Goal: Task Accomplishment & Management: Complete application form

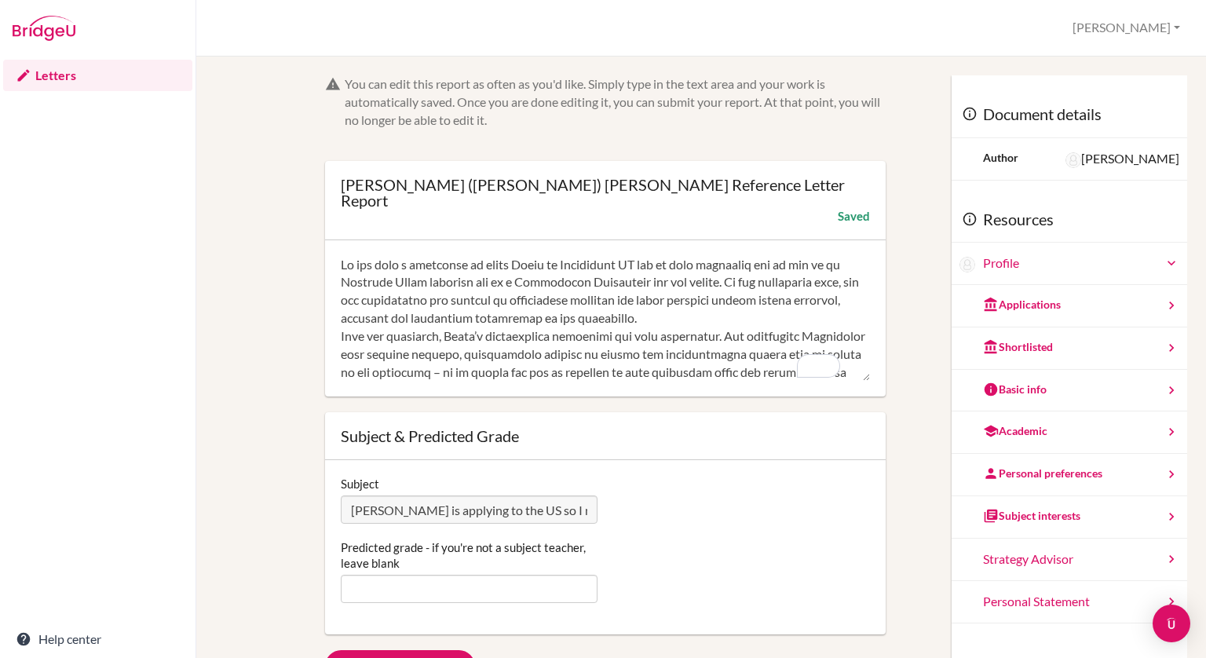
scroll to position [375, 0]
click at [91, 71] on link "Letters" at bounding box center [97, 75] width 189 height 31
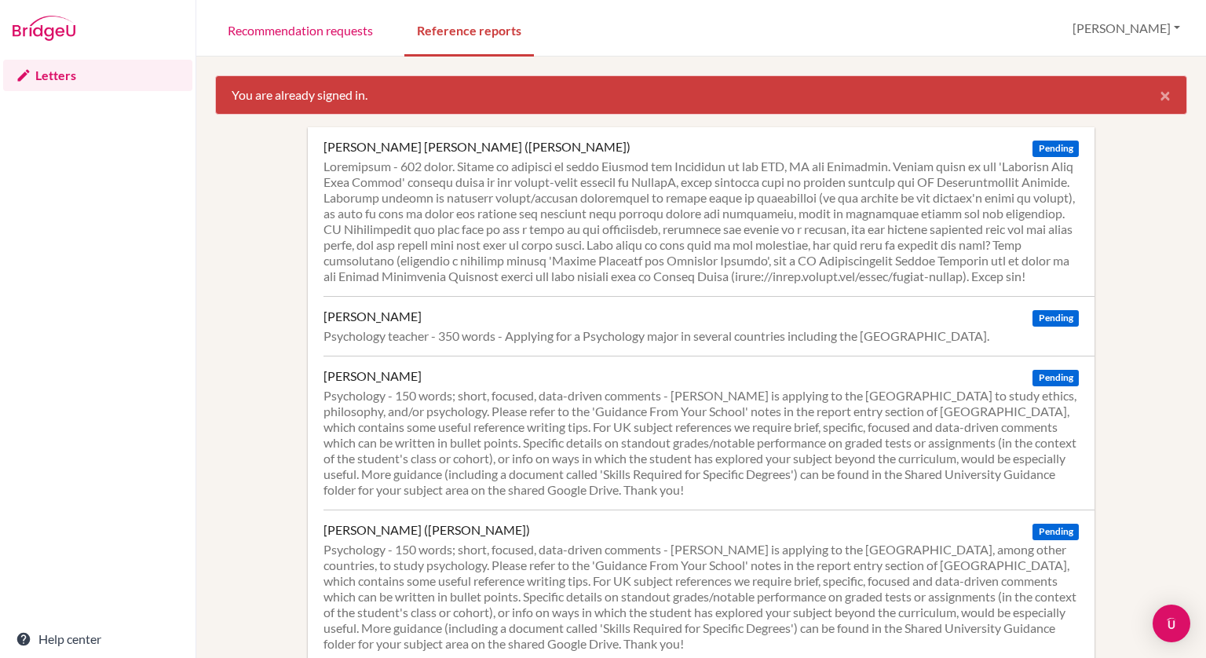
click at [536, 344] on div "Psychology teacher - 350 words - Applying for a Psychology major in several cou…" at bounding box center [702, 336] width 756 height 16
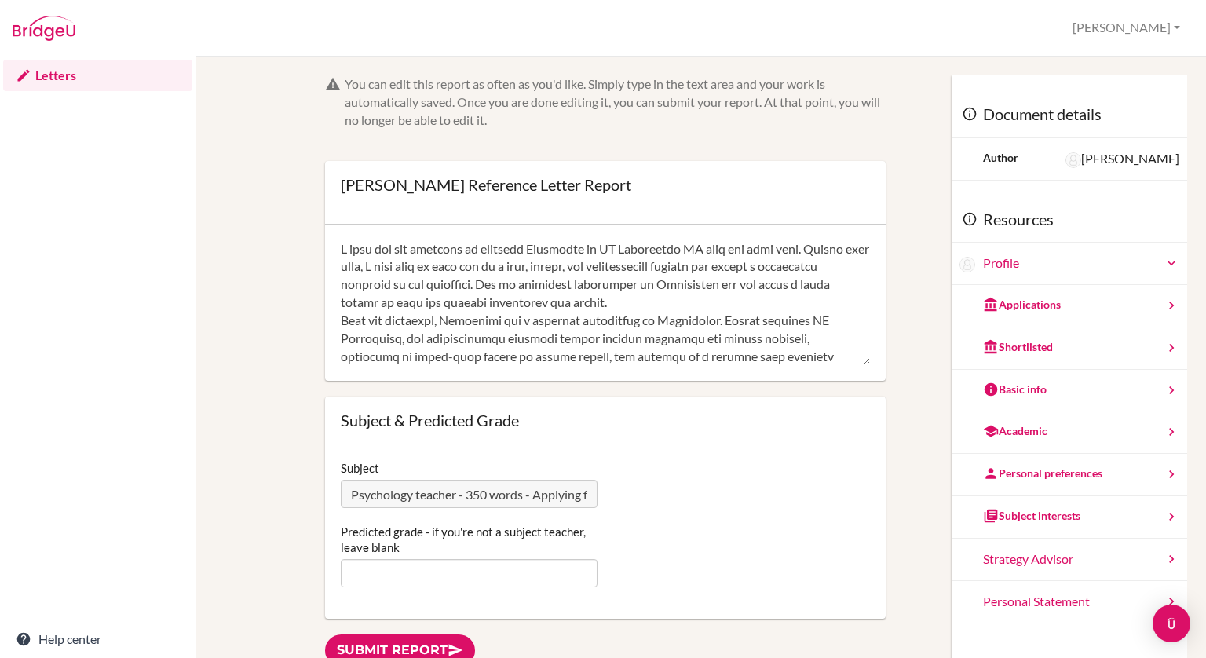
scroll to position [411, 0]
type textarea "I have had the pleasure of teaching Damayanti in IB Psychology HL over the past…"
click at [110, 74] on link "Letters" at bounding box center [97, 75] width 189 height 31
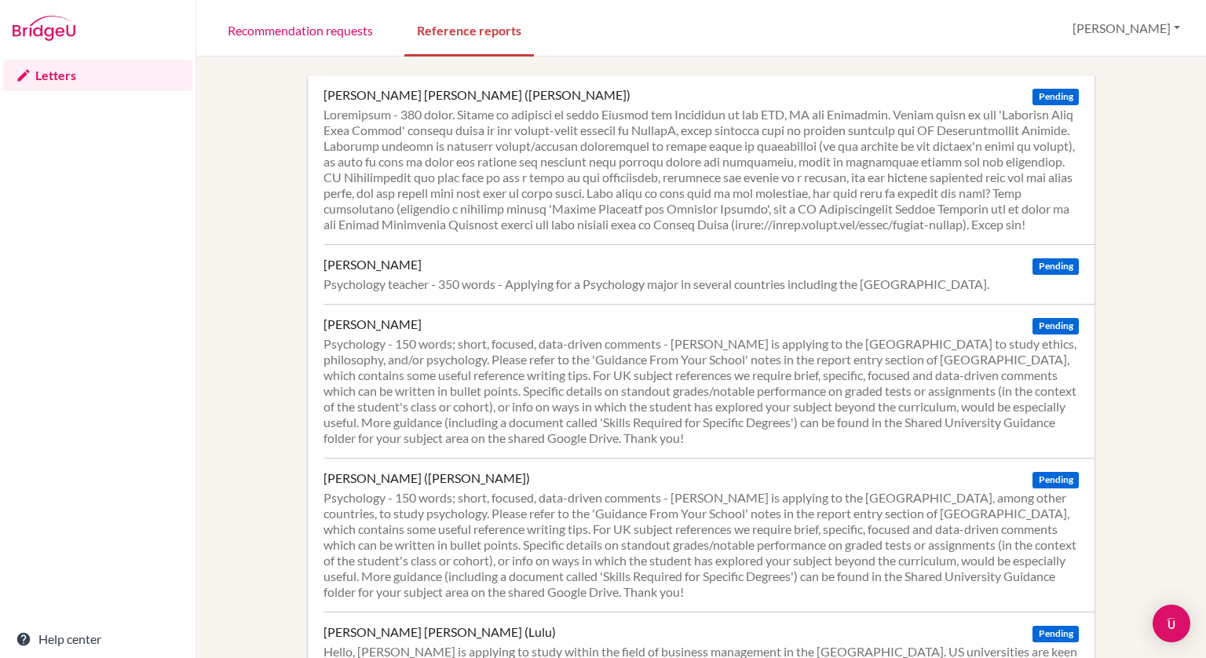
click at [430, 194] on div at bounding box center [702, 170] width 756 height 126
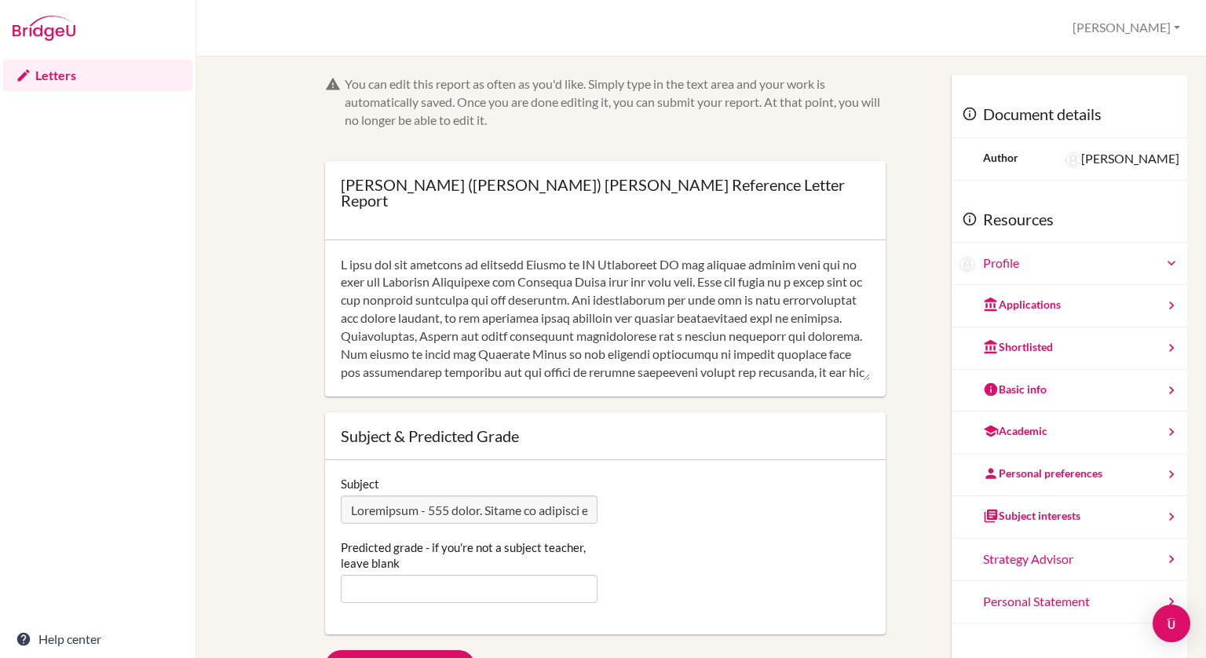
click at [40, 71] on link "Letters" at bounding box center [97, 75] width 189 height 31
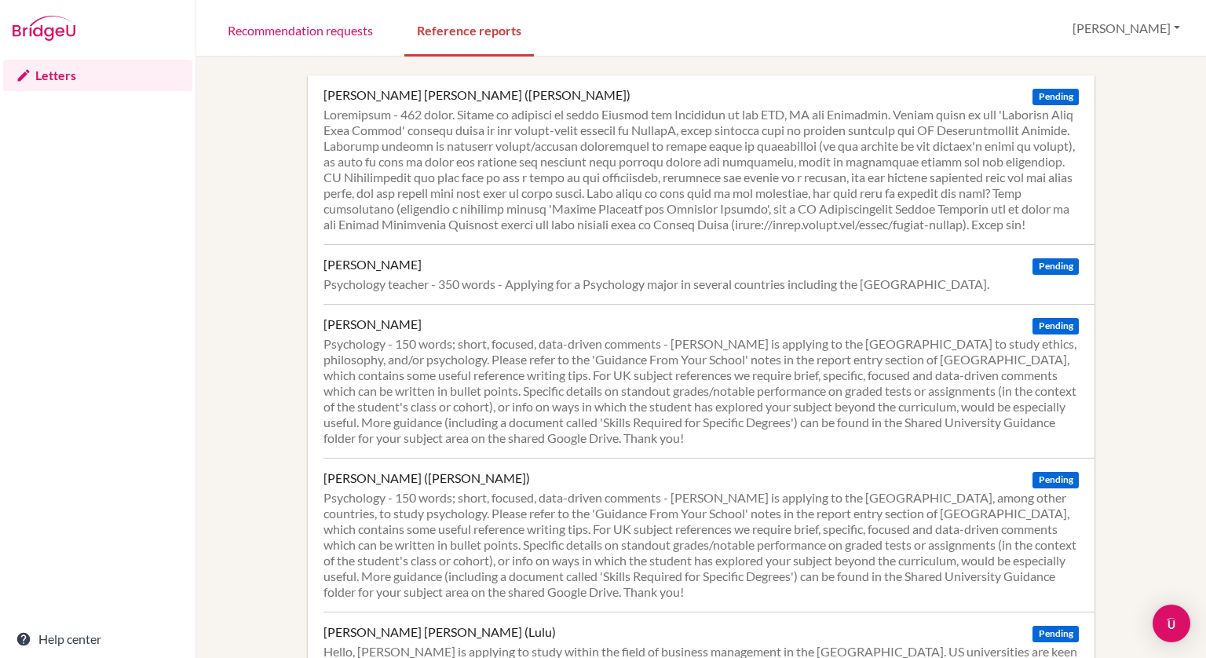
scroll to position [73, 0]
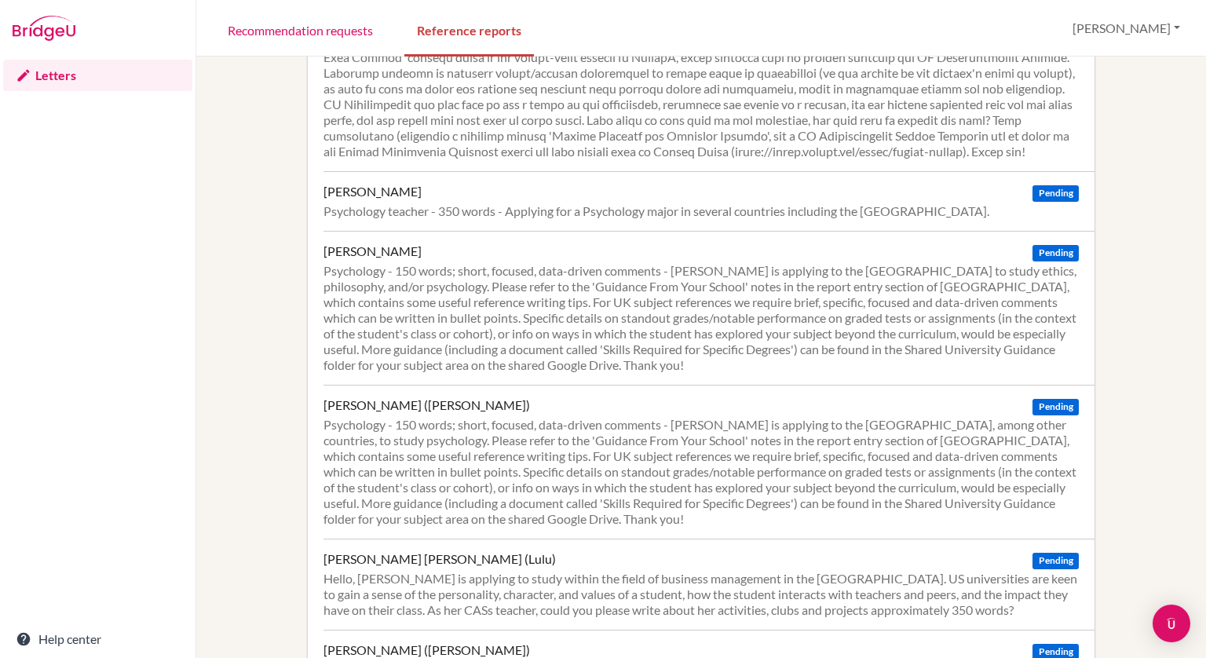
click at [757, 274] on div "[PERSON_NAME] Pending Psychology - 150 words; short, focused, data-driven comme…" at bounding box center [709, 308] width 771 height 154
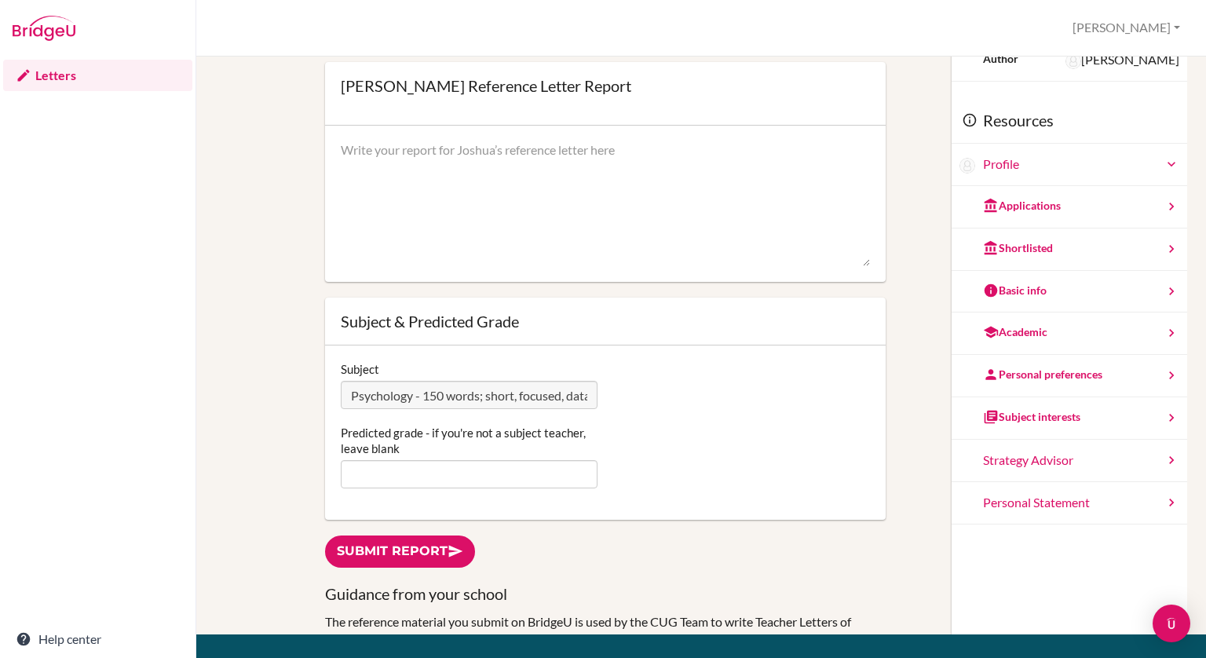
drag, startPoint x: 1206, startPoint y: 149, endPoint x: 1203, endPoint y: 211, distance: 62.1
click at [1203, 211] on div "You can edit this report as often as you'd like. Simply type in the text area a…" at bounding box center [701, 358] width 1010 height 602
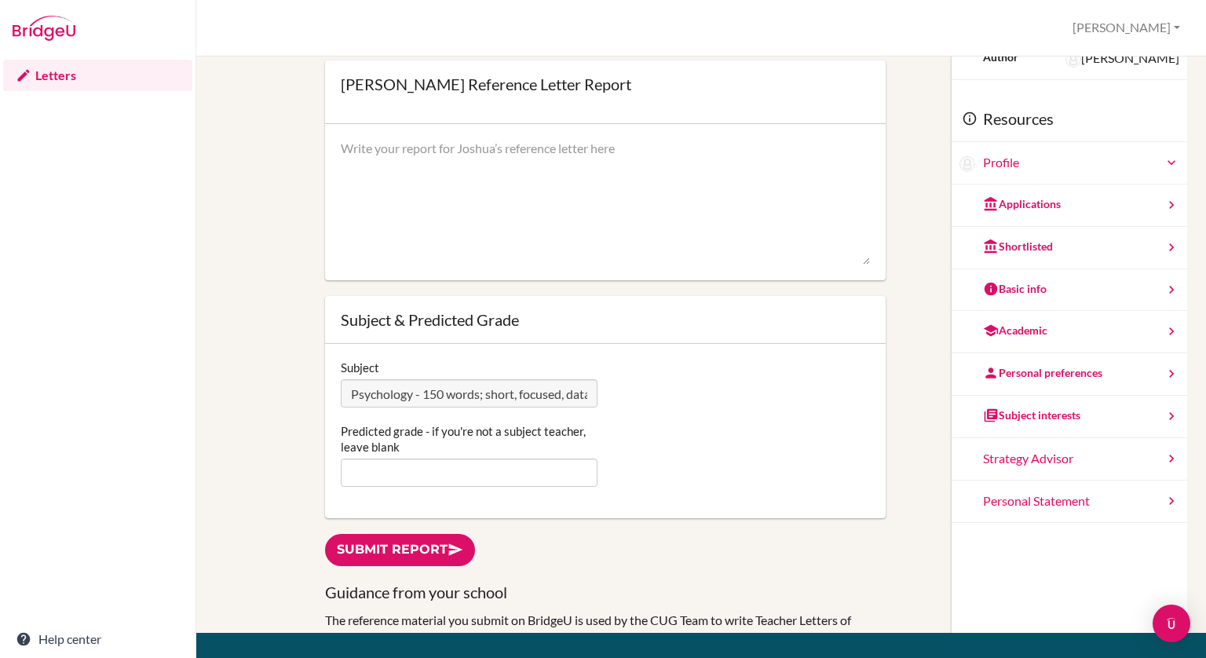
click at [1111, 358] on div "Personal preferences" at bounding box center [1070, 374] width 236 height 42
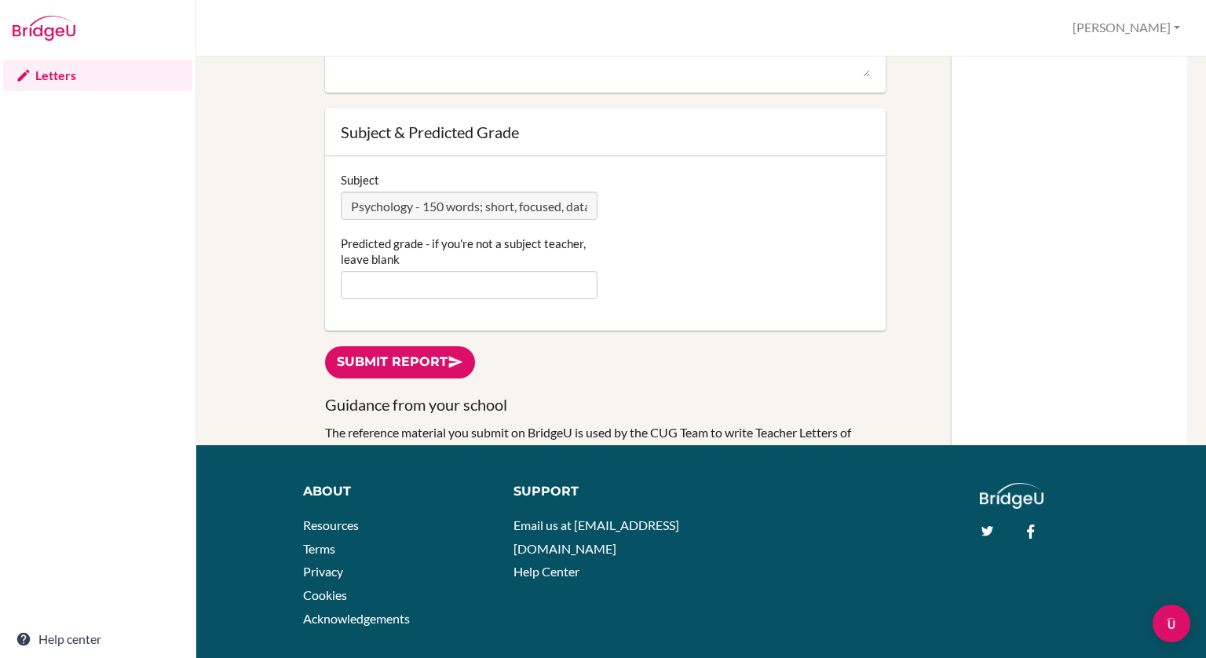
scroll to position [331, 0]
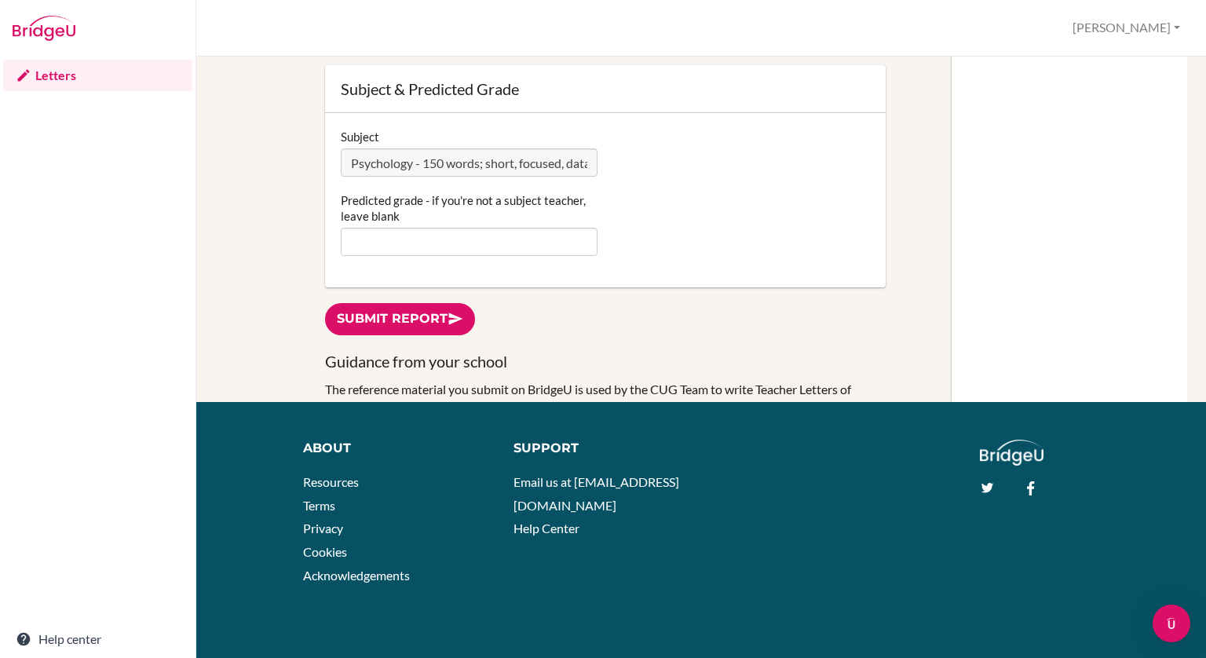
drag, startPoint x: 1206, startPoint y: 191, endPoint x: 1204, endPoint y: 367, distance: 175.9
click at [1204, 367] on div "You can edit this report as often as you'd like. Simply type in the text area a…" at bounding box center [701, 358] width 1010 height 602
click at [1002, 367] on div "Document details Author [PERSON_NAME] Resources Profile Applications Shortliste…" at bounding box center [1070, 73] width 236 height 658
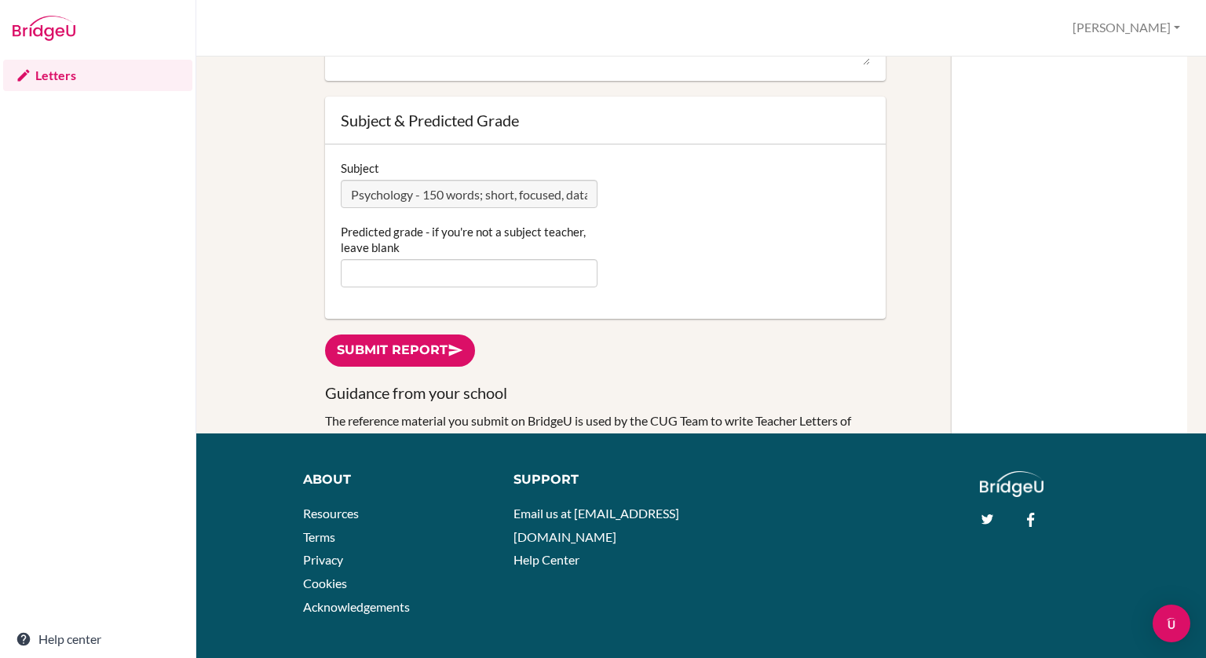
scroll to position [0, 0]
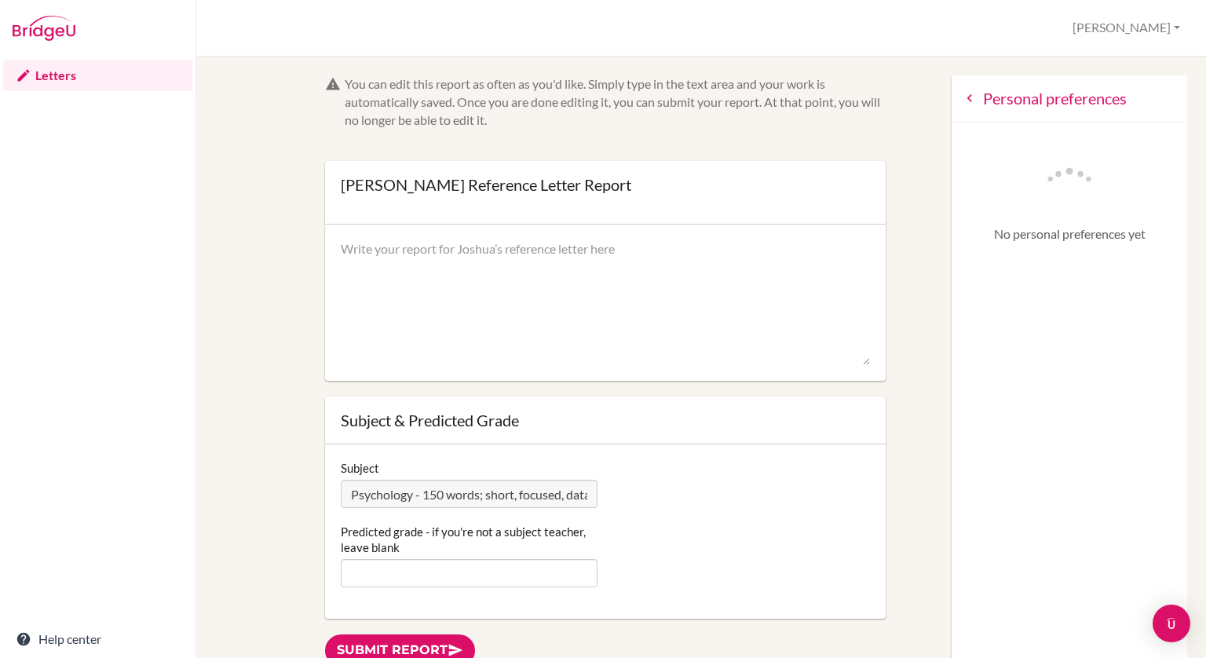
click at [952, 89] on div "Personal preferences" at bounding box center [1070, 98] width 236 height 47
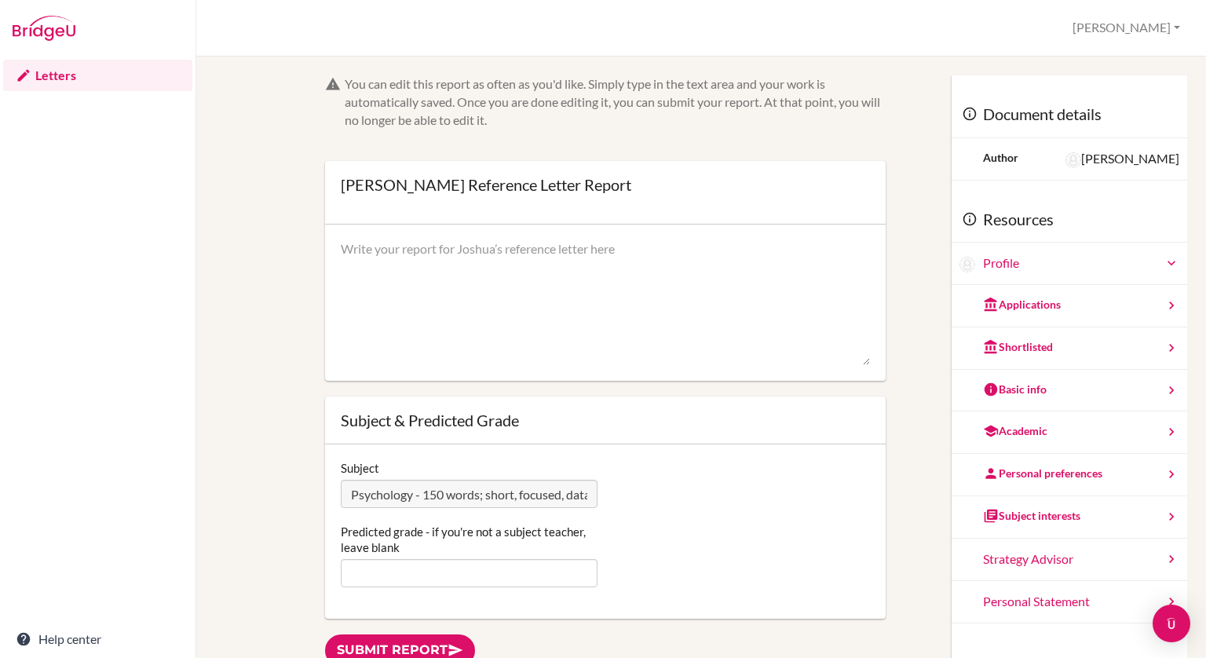
click at [1009, 261] on div "Profile" at bounding box center [1081, 263] width 196 height 18
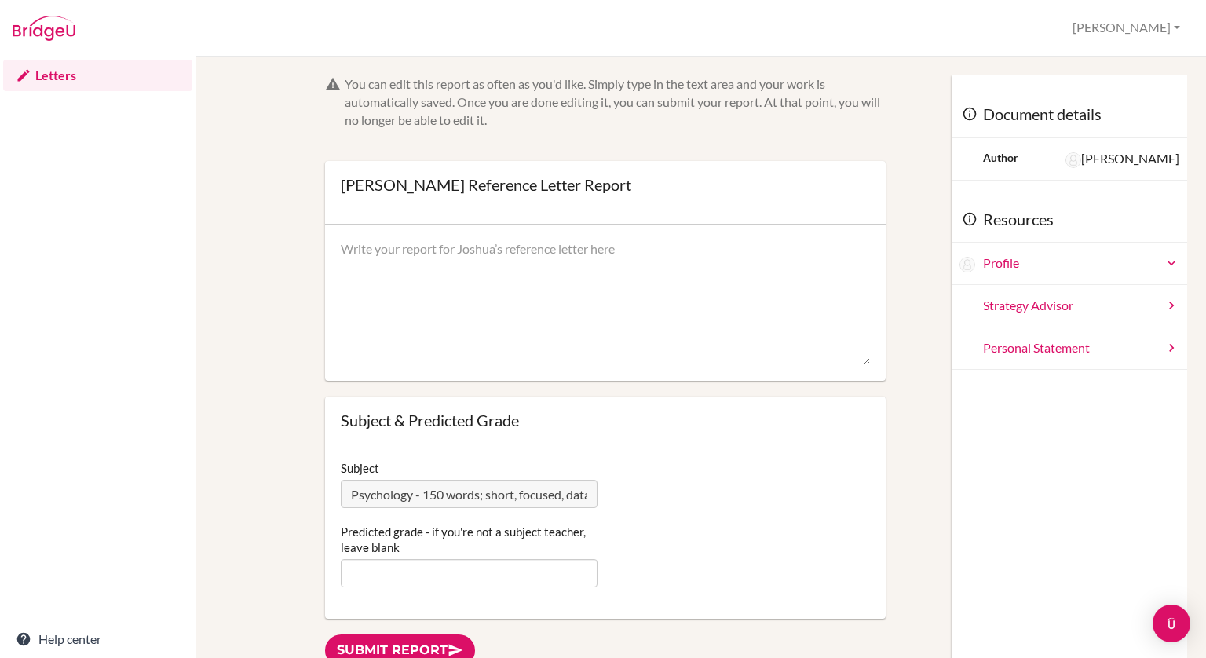
click at [1009, 261] on div "Profile" at bounding box center [1081, 263] width 196 height 18
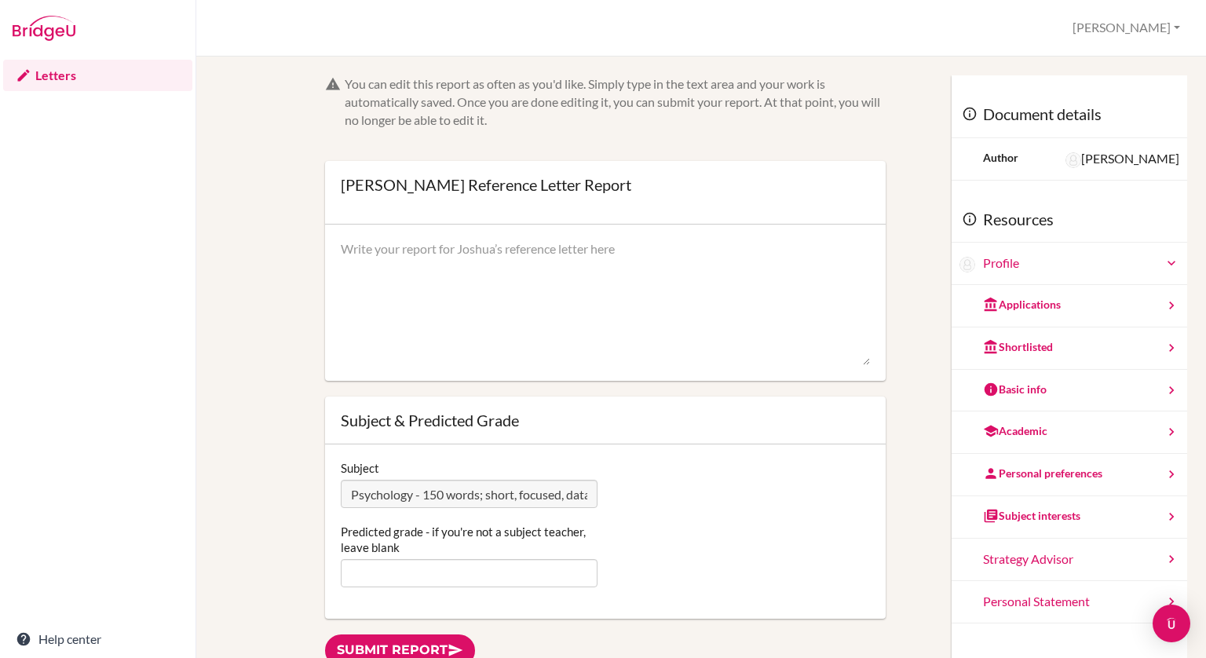
click at [1093, 266] on div "Profile" at bounding box center [1081, 263] width 196 height 18
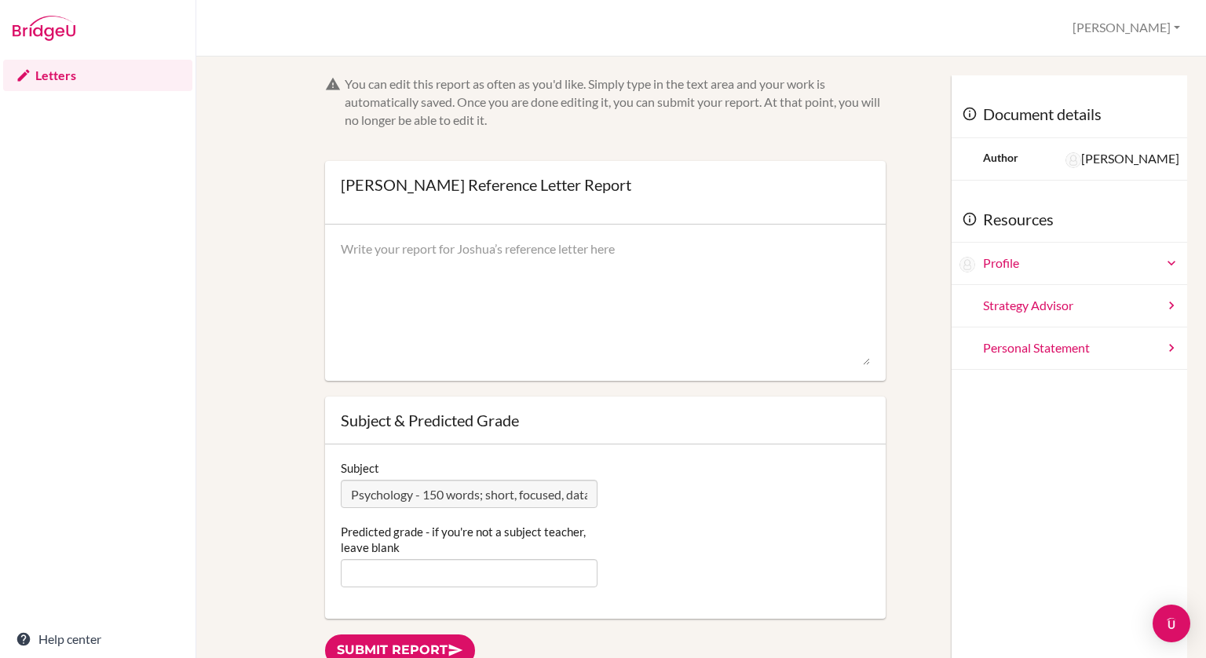
click at [1068, 346] on div "Personal Statement" at bounding box center [1070, 348] width 236 height 42
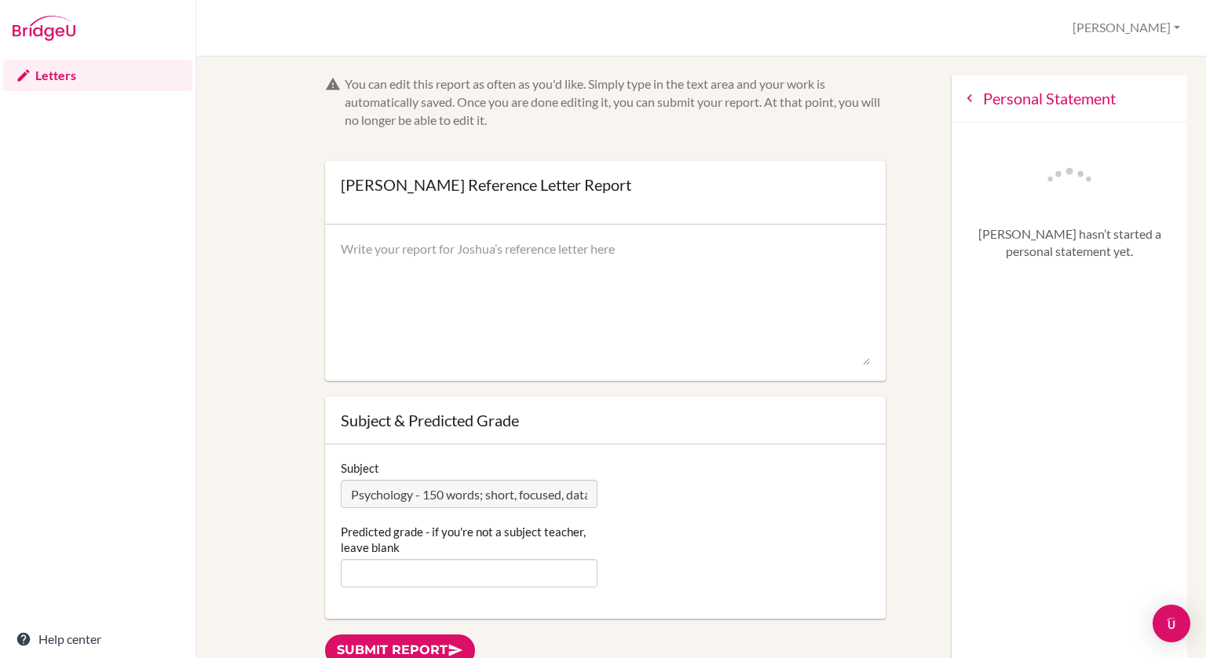
click at [962, 97] on icon at bounding box center [970, 98] width 16 height 16
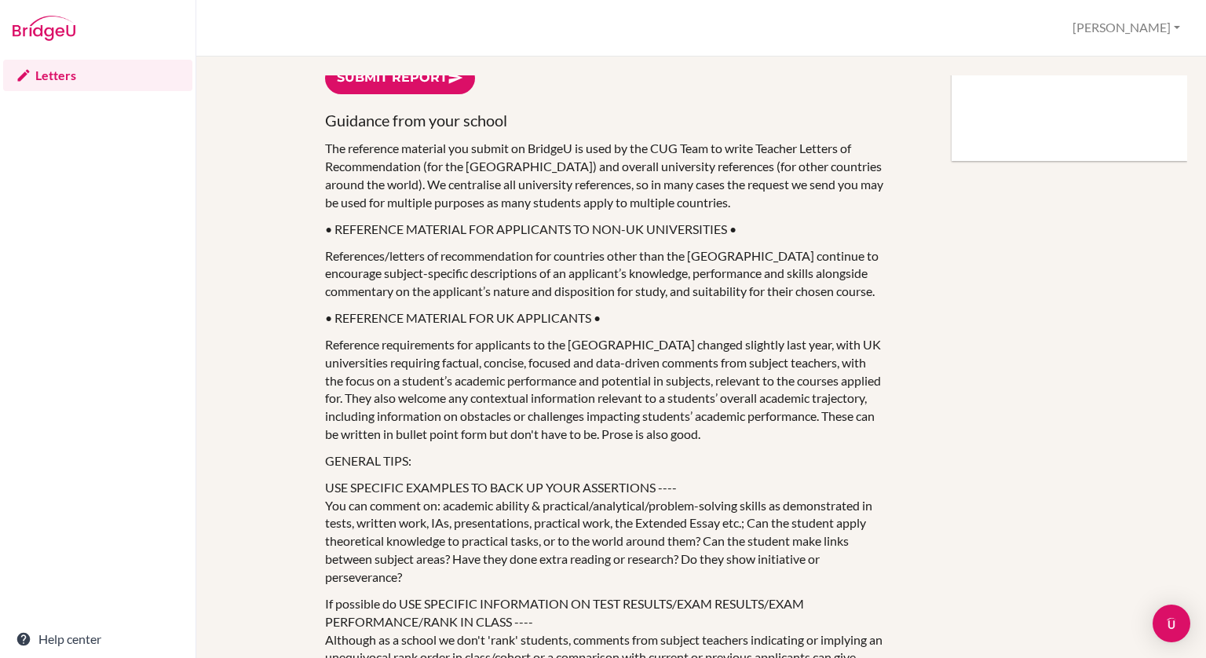
scroll to position [577, 0]
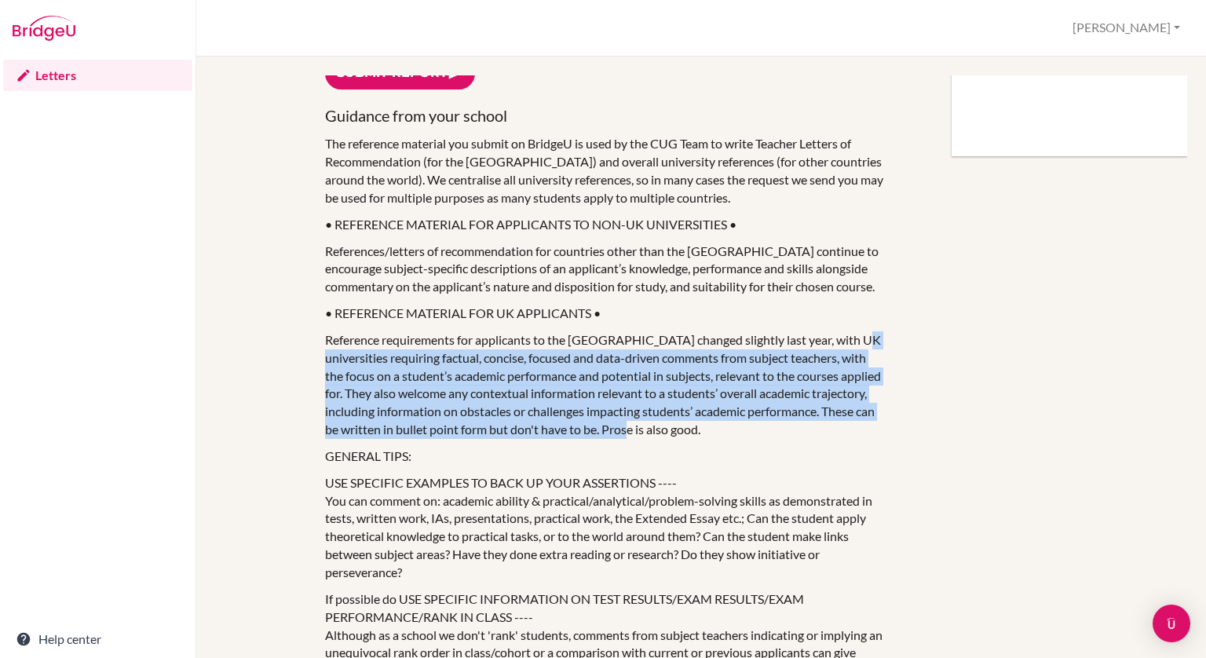
drag, startPoint x: 738, startPoint y: 452, endPoint x: 318, endPoint y: 377, distance: 426.7
click at [318, 377] on div "You can edit this report as often as you'd like. Simply type in the text area a…" at bounding box center [605, 623] width 576 height 2251
copy p "requiring factual, concise, focused and data-driven comments from subject teach…"
click at [507, 371] on p "Reference requirements for applicants to the [GEOGRAPHIC_DATA] changed slightly…" at bounding box center [605, 385] width 561 height 108
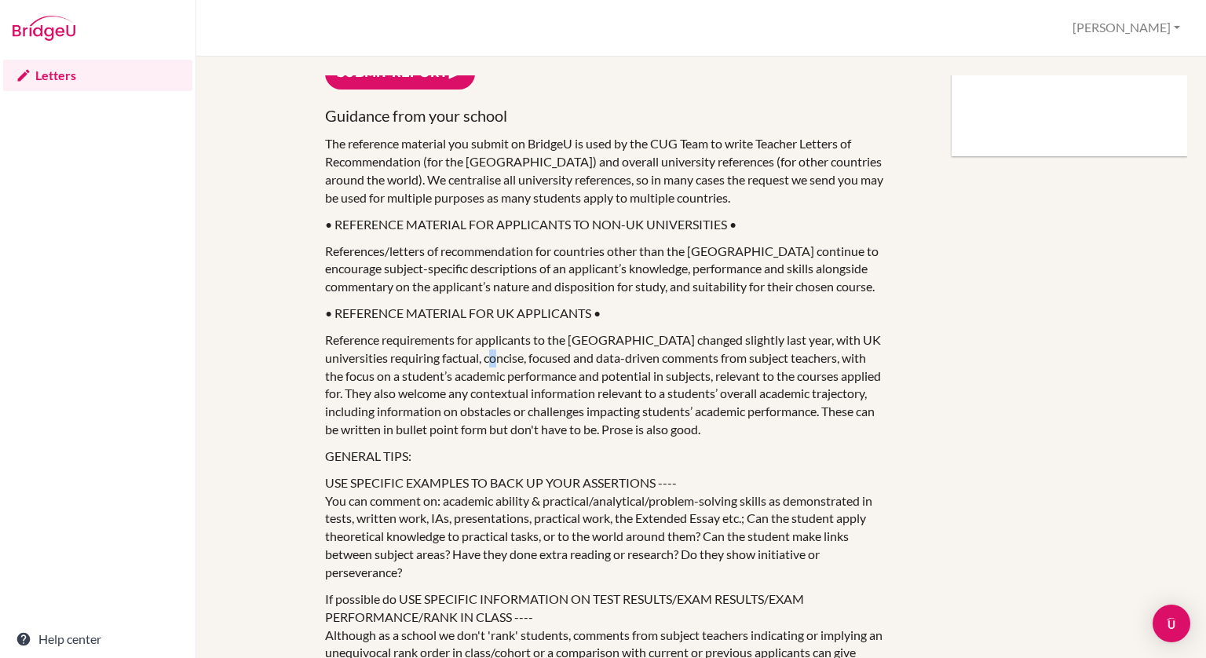
click at [507, 371] on p "Reference requirements for applicants to the [GEOGRAPHIC_DATA] changed slightly…" at bounding box center [605, 385] width 561 height 108
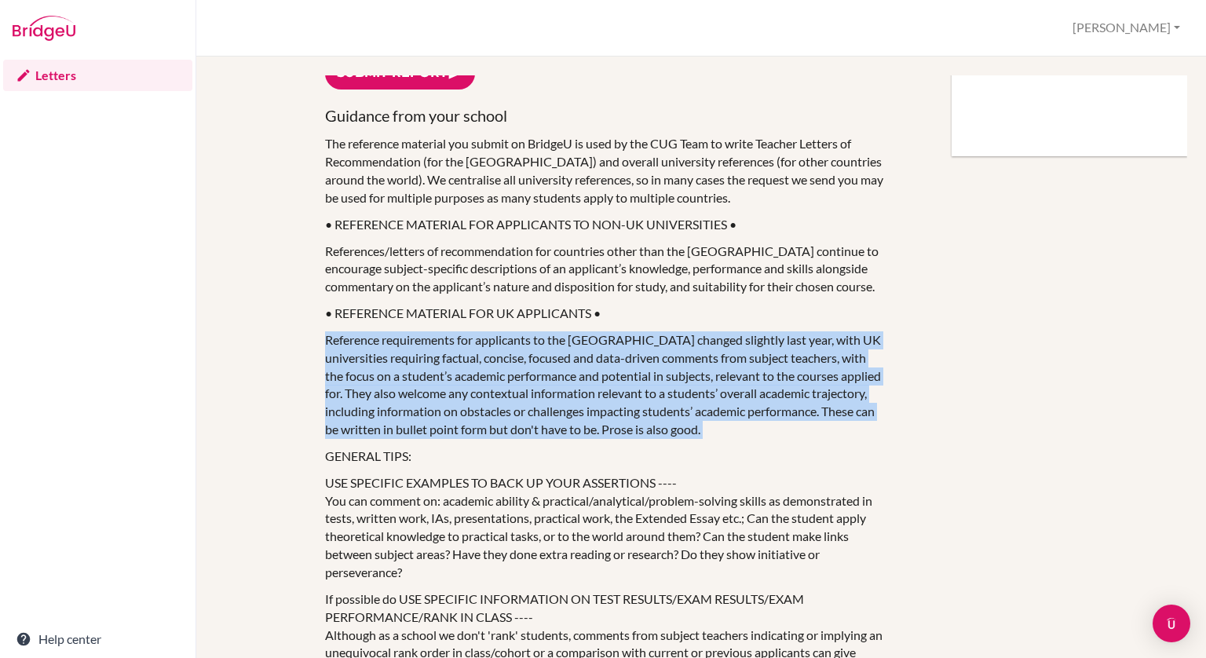
click at [507, 371] on p "Reference requirements for applicants to the [GEOGRAPHIC_DATA] changed slightly…" at bounding box center [605, 385] width 561 height 108
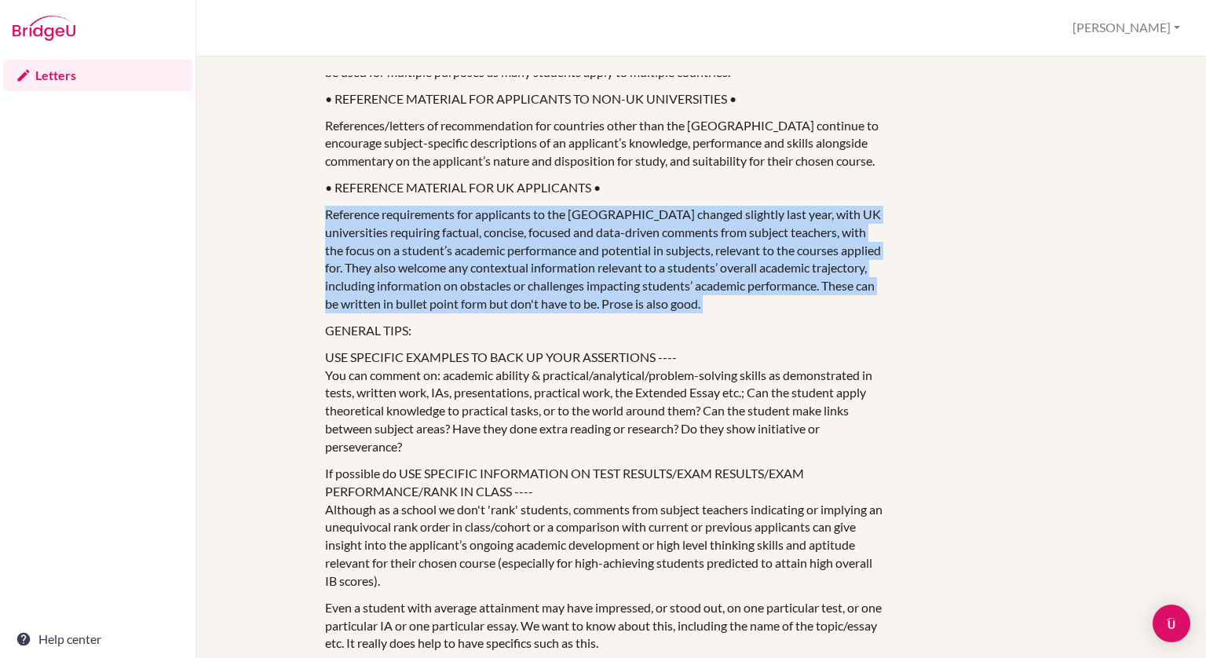
scroll to position [766, 0]
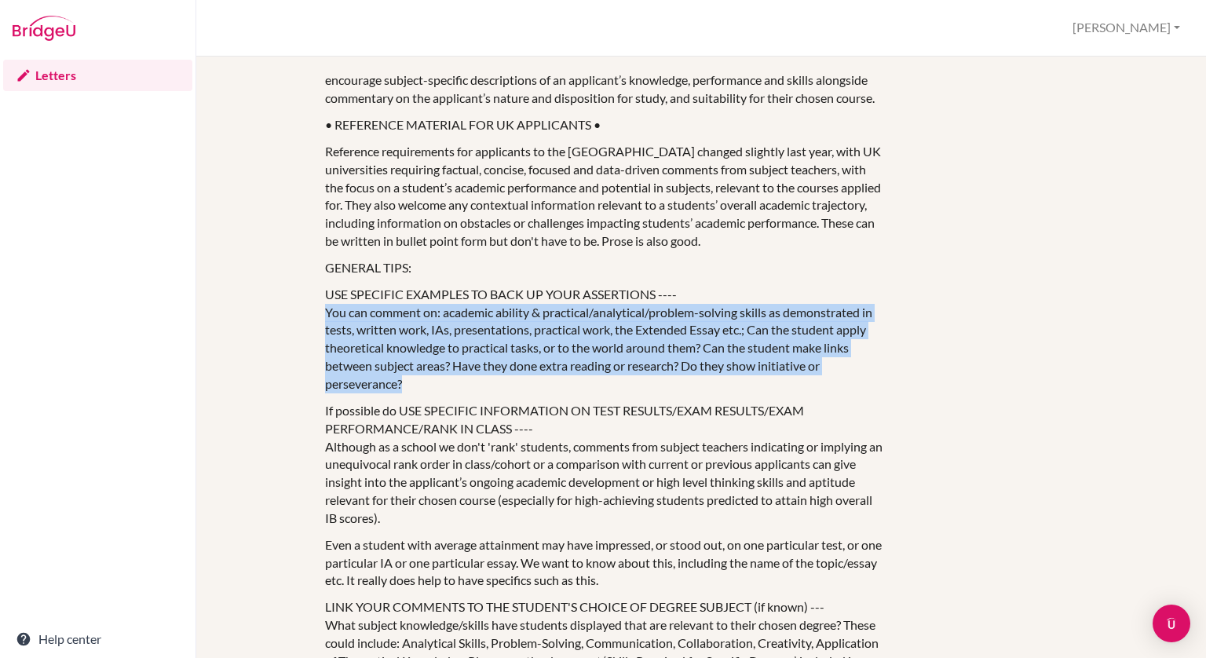
drag, startPoint x: 324, startPoint y: 327, endPoint x: 418, endPoint y: 399, distance: 118.1
click at [418, 393] on p "USE SPECIFIC EXAMPLES TO BACK UP YOUR ASSERTIONS ---- You can comment on: acade…" at bounding box center [605, 340] width 561 height 108
copy p "You can comment on: academic ability & practical/analytical/problem-solving ski…"
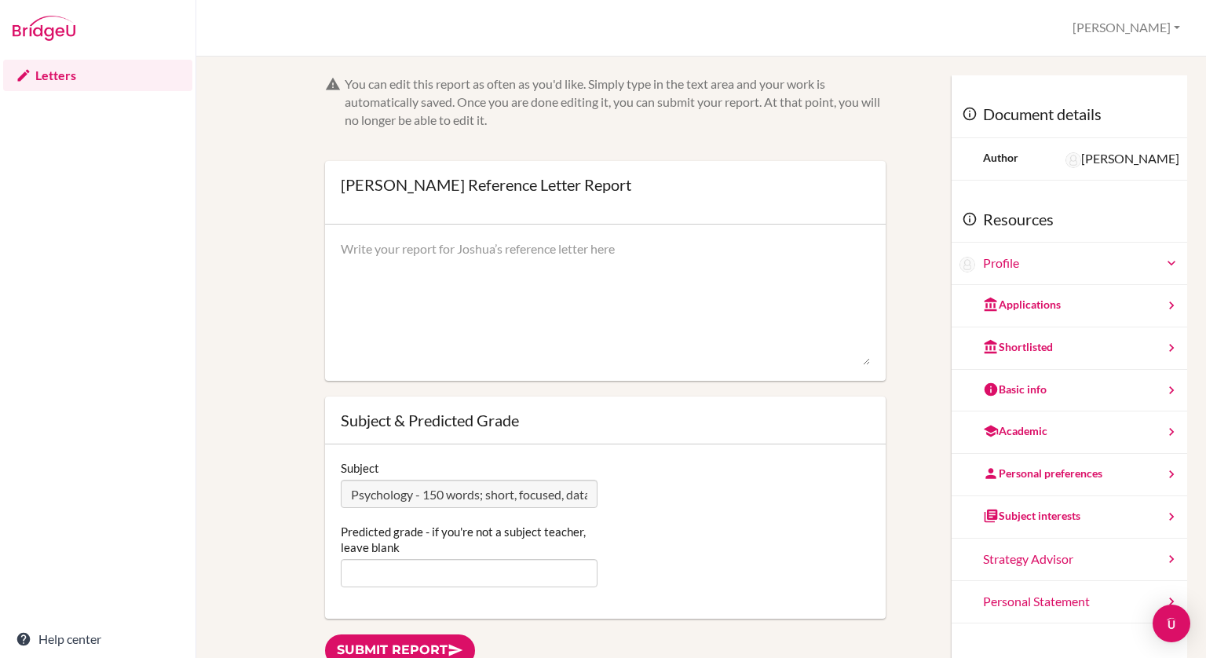
click at [434, 296] on textarea at bounding box center [605, 303] width 529 height 126
paste textarea "[Student Name] is likely to achieve a 4 or 5 in IB Psychology HL. Over the cour…"
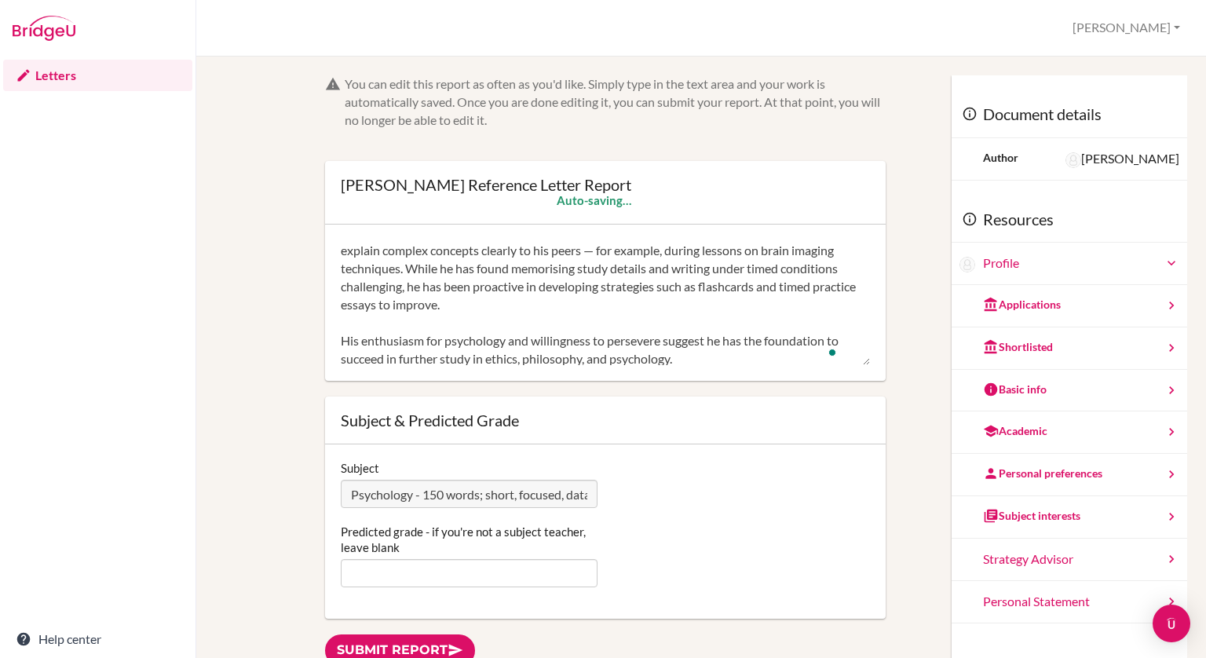
scroll to position [123, 0]
click at [367, 251] on textarea "[Student Name] is likely to achieve a 4 or 5 in IB Psychology HL. Over the cour…" at bounding box center [605, 303] width 529 height 126
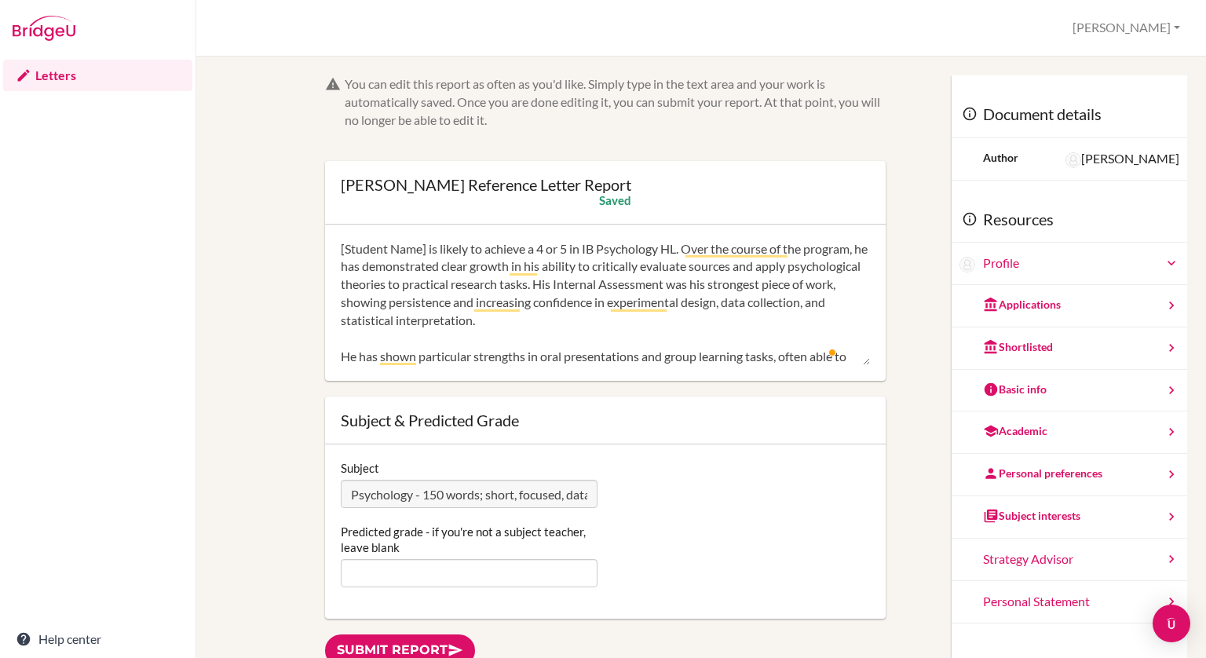
scroll to position [0, 0]
drag, startPoint x: 427, startPoint y: 250, endPoint x: 339, endPoint y: 247, distance: 88.0
click at [341, 247] on textarea "[Student Name] is likely to achieve a 4 or 5 in IB Psychology HL. Over the cour…" at bounding box center [605, 303] width 529 height 126
click at [635, 244] on textarea "Joshua is likely to achieve a 4 or 5 in IB Psychology HL. Over the course of th…" at bounding box center [605, 303] width 529 height 126
click at [597, 282] on textarea "Joshua is likely to achieve a 4 or 5 in IB Psychology HL. Over the course of th…" at bounding box center [605, 303] width 529 height 126
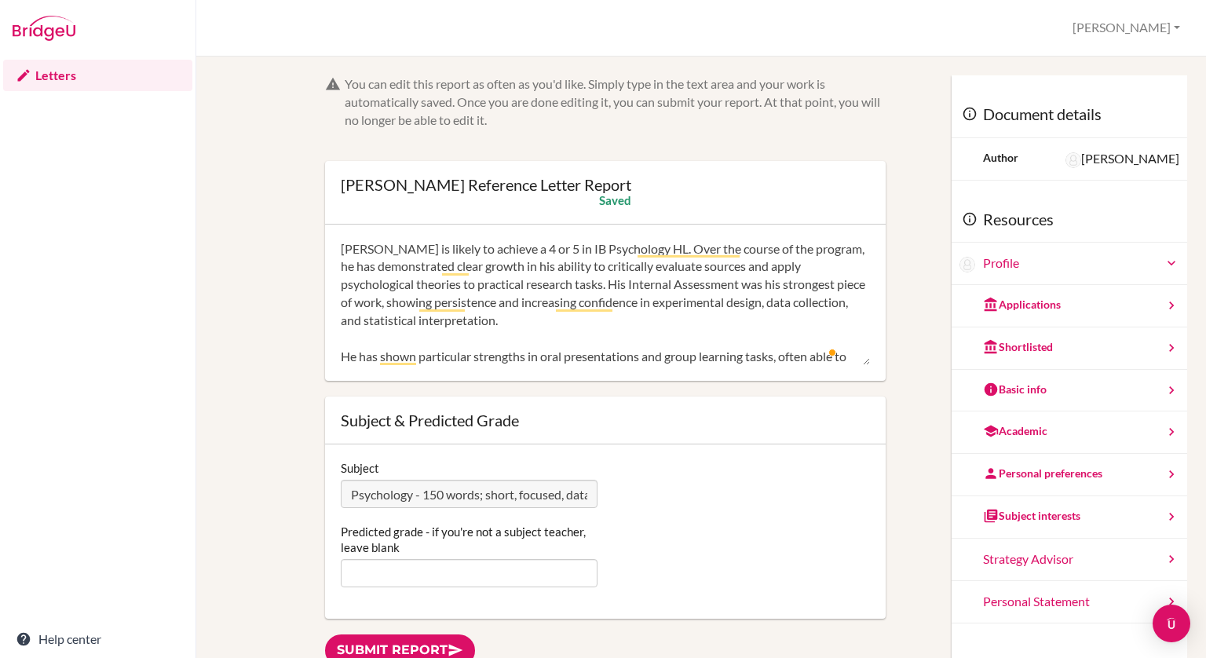
click at [597, 282] on textarea "Joshua is likely to achieve a 4 or 5 in IB Psychology HL. Over the course of th…" at bounding box center [605, 303] width 529 height 126
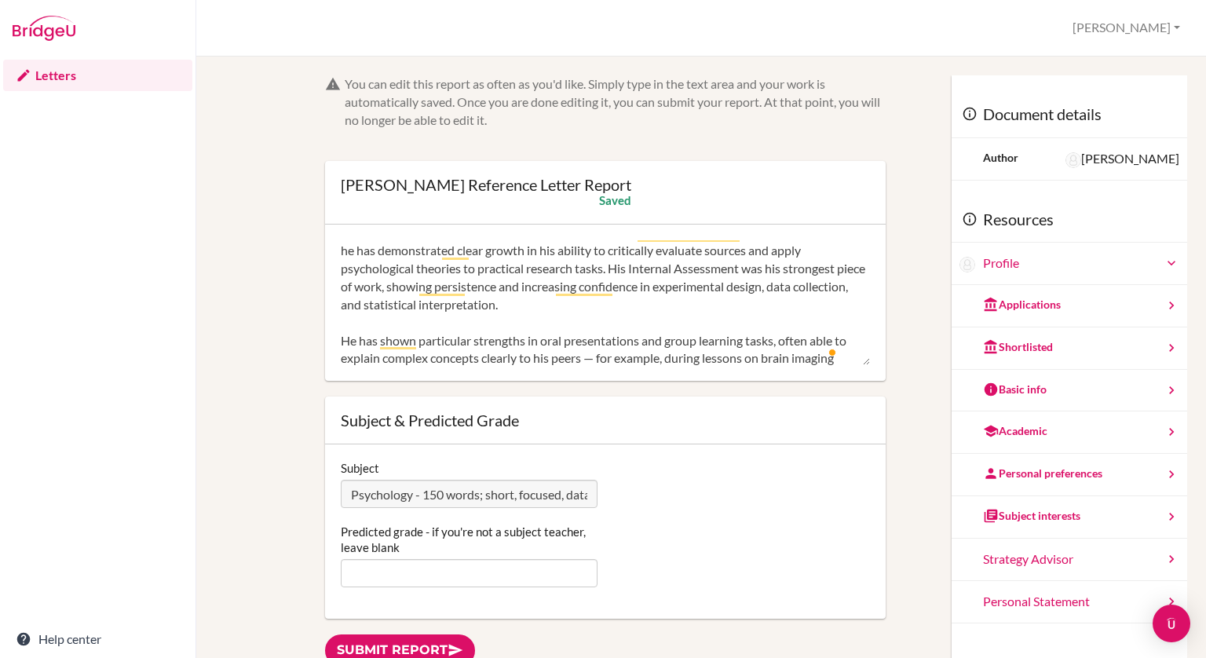
scroll to position [52, 0]
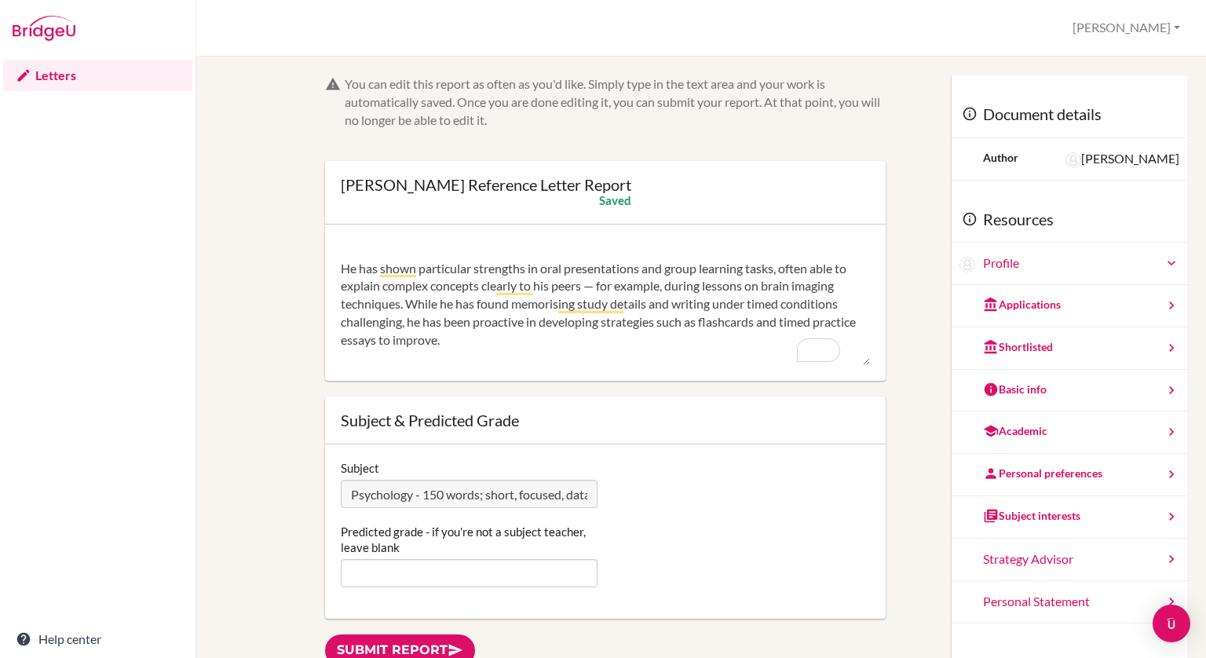
click at [608, 284] on textarea "Joshua is likely to achieve a 4 or 5 in IB Psychology HL. Over the course of th…" at bounding box center [605, 303] width 529 height 126
click at [379, 251] on textarea "Joshua is likely to achieve a 4 or 5 in IB Psychology HL. Over the course of th…" at bounding box center [605, 303] width 529 height 126
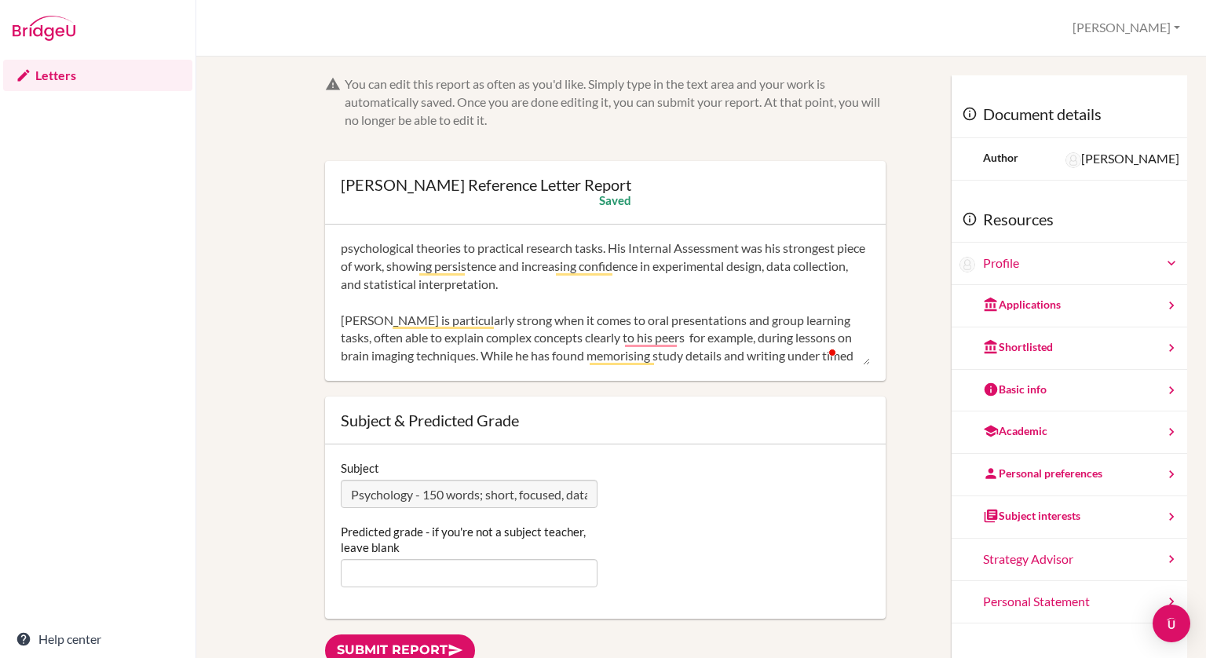
click at [503, 335] on textarea "Joshua is likely to achieve a 4 or 5 in IB Psychology HL. Over the course of th…" at bounding box center [605, 303] width 529 height 126
click at [693, 324] on textarea "Joshua is likely to achieve a 4 or 5 in IB Psychology HL. Over the course of th…" at bounding box center [605, 303] width 529 height 126
click at [643, 325] on textarea "Joshua is likely to achieve a 4 or 5 in IB Psychology HL. Over the course of th…" at bounding box center [605, 303] width 529 height 126
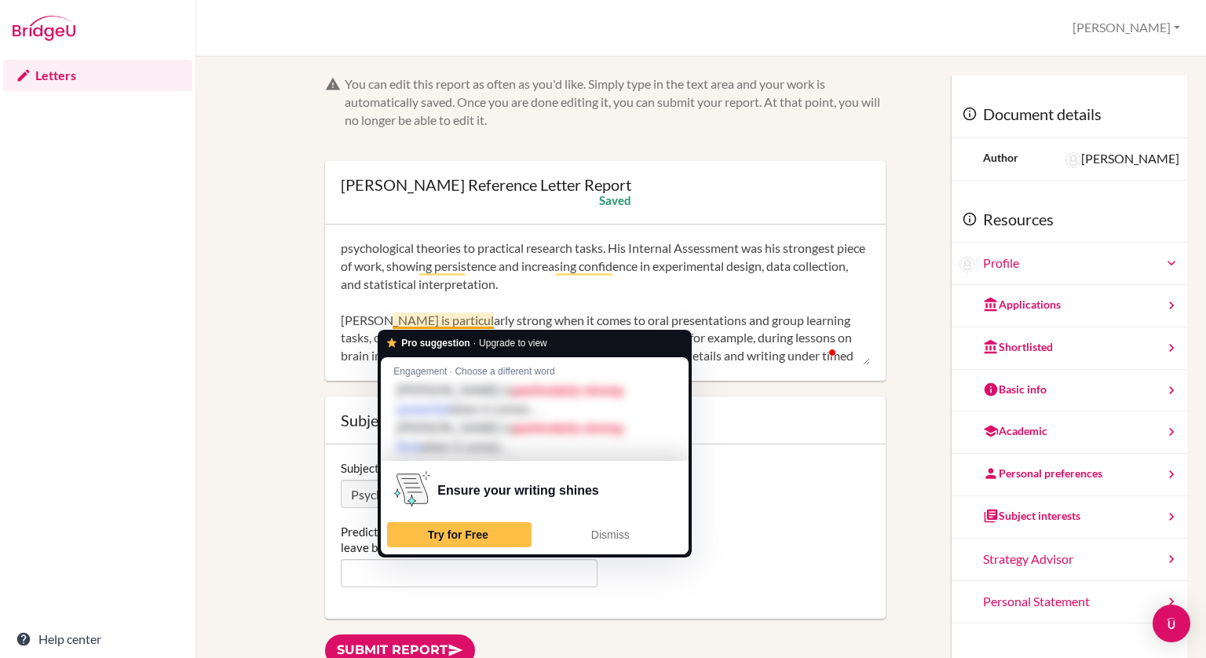
click at [655, 254] on textarea "Joshua is likely to achieve a 4 or 5 in IB Psychology HL. Over the course of th…" at bounding box center [605, 303] width 529 height 126
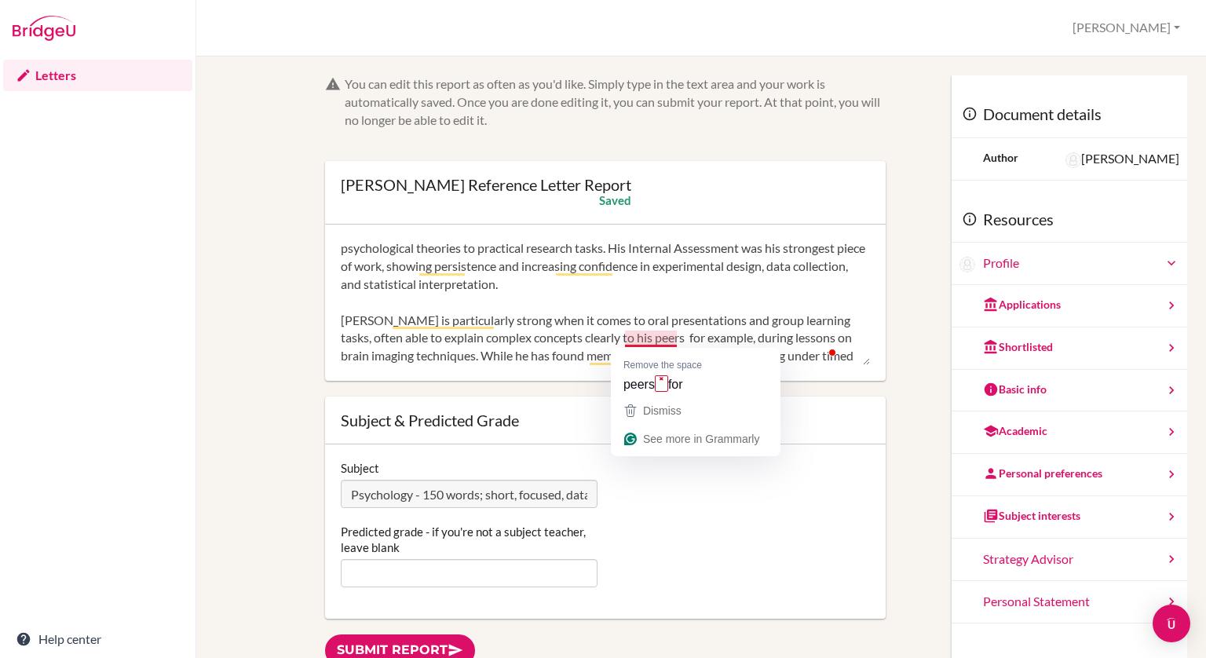
click at [657, 342] on textarea "Joshua is likely to achieve a 4 or 5 in IB Psychology HL. Over the course of th…" at bounding box center [605, 303] width 529 height 126
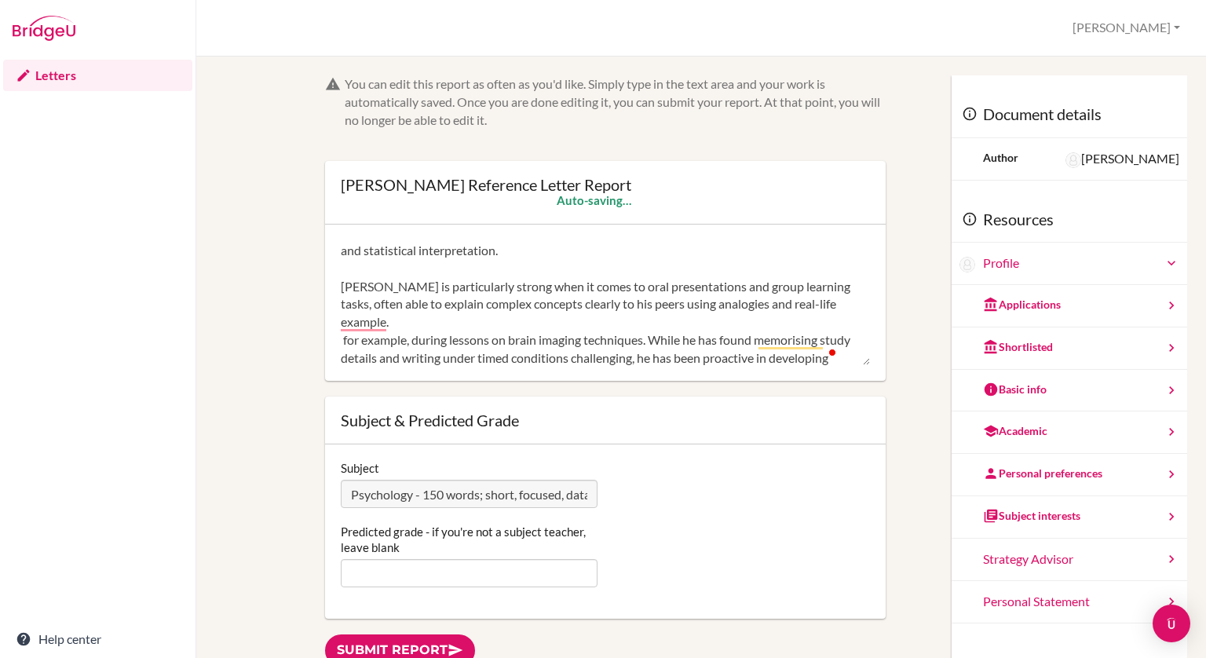
scroll to position [88, 0]
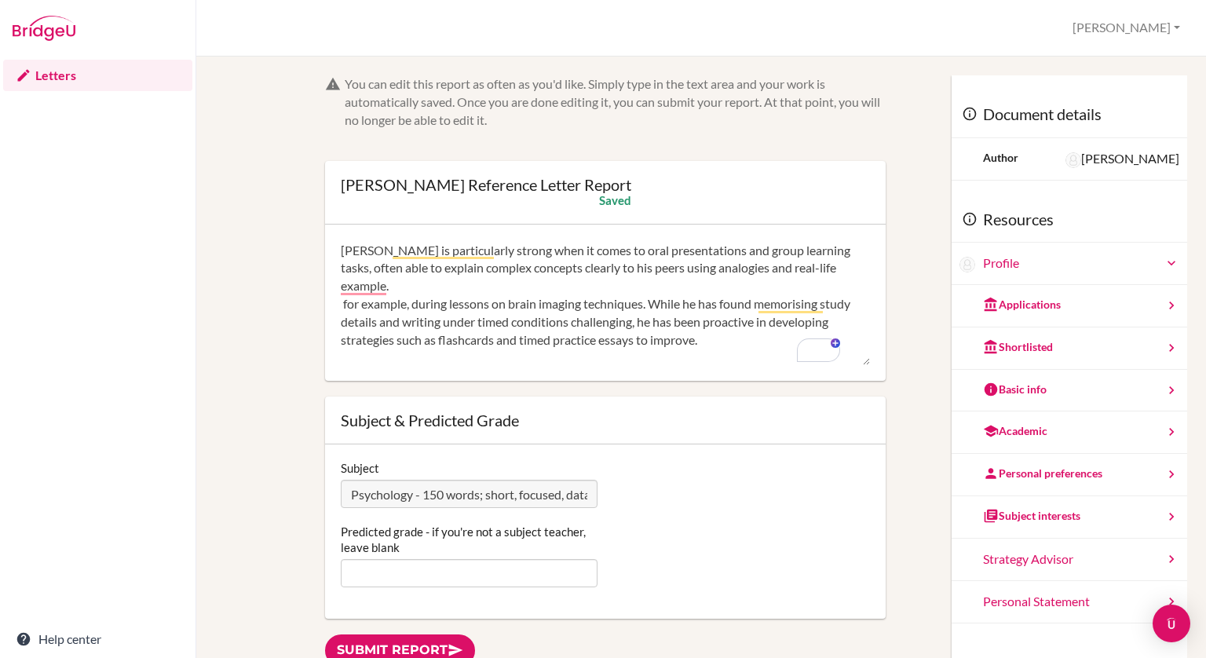
drag, startPoint x: 645, startPoint y: 301, endPoint x: 333, endPoint y: 297, distance: 311.8
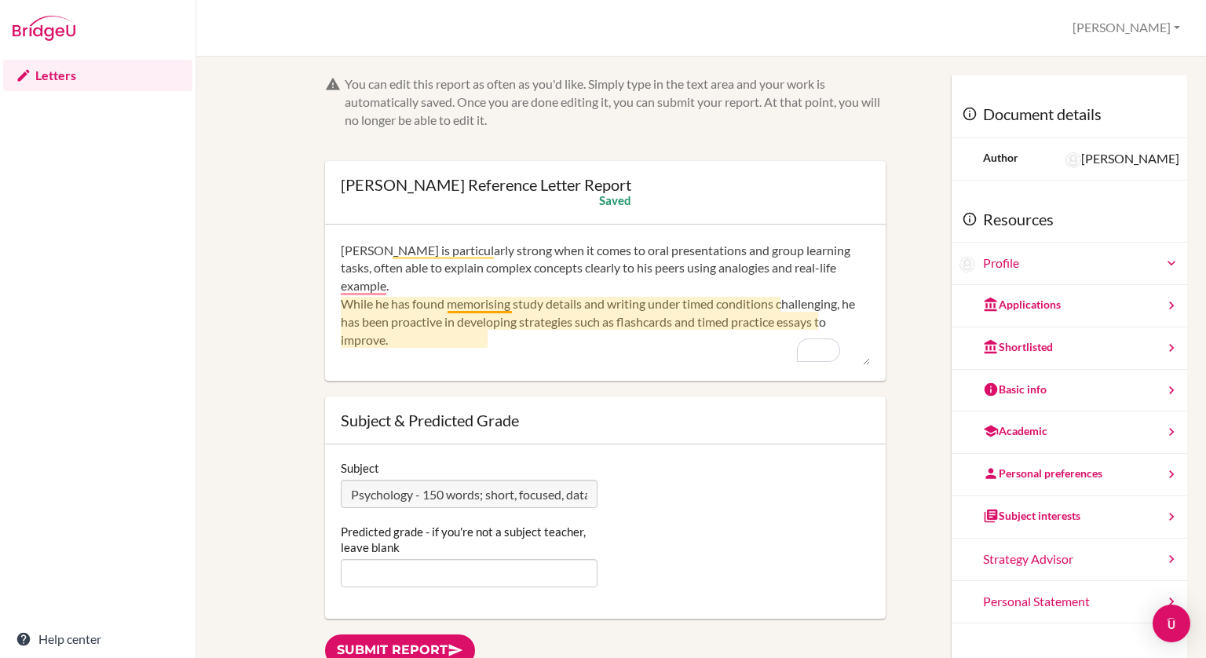
drag, startPoint x: 608, startPoint y: 306, endPoint x: 464, endPoint y: 299, distance: 143.9
click at [464, 299] on textarea "Joshua is likely to achieve a 4 or 5 in IB Psychology HL. Over the course of th…" at bounding box center [605, 303] width 529 height 126
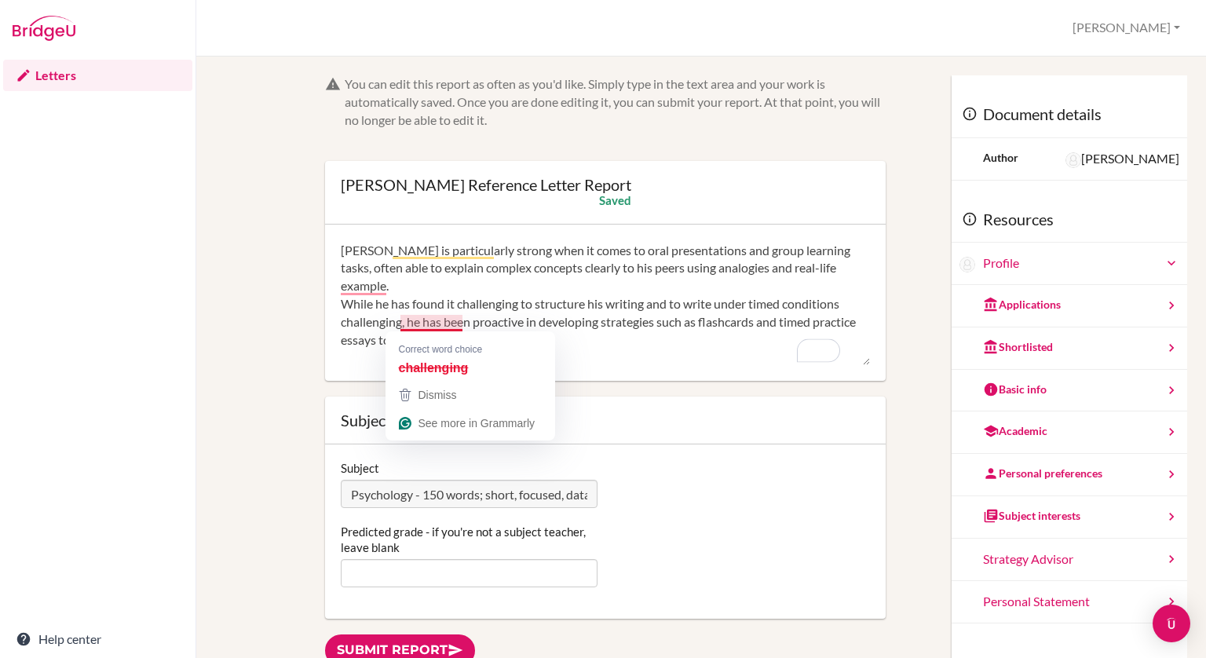
drag, startPoint x: 461, startPoint y: 324, endPoint x: 415, endPoint y: 325, distance: 46.4
click at [415, 325] on textarea "Joshua is likely to achieve a 4 or 5 in IB Psychology HL. Over the course of th…" at bounding box center [605, 303] width 529 height 126
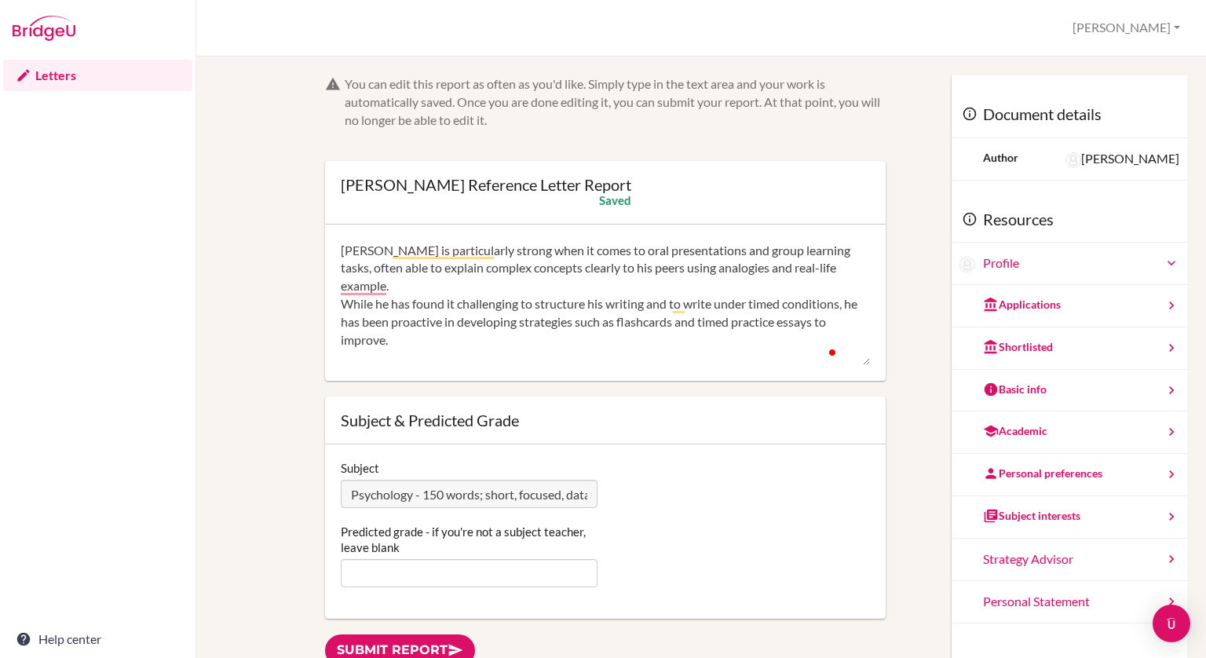
click at [508, 335] on textarea "Joshua is likely to achieve a 4 or 5 in IB Psychology HL. Over the course of th…" at bounding box center [605, 303] width 529 height 126
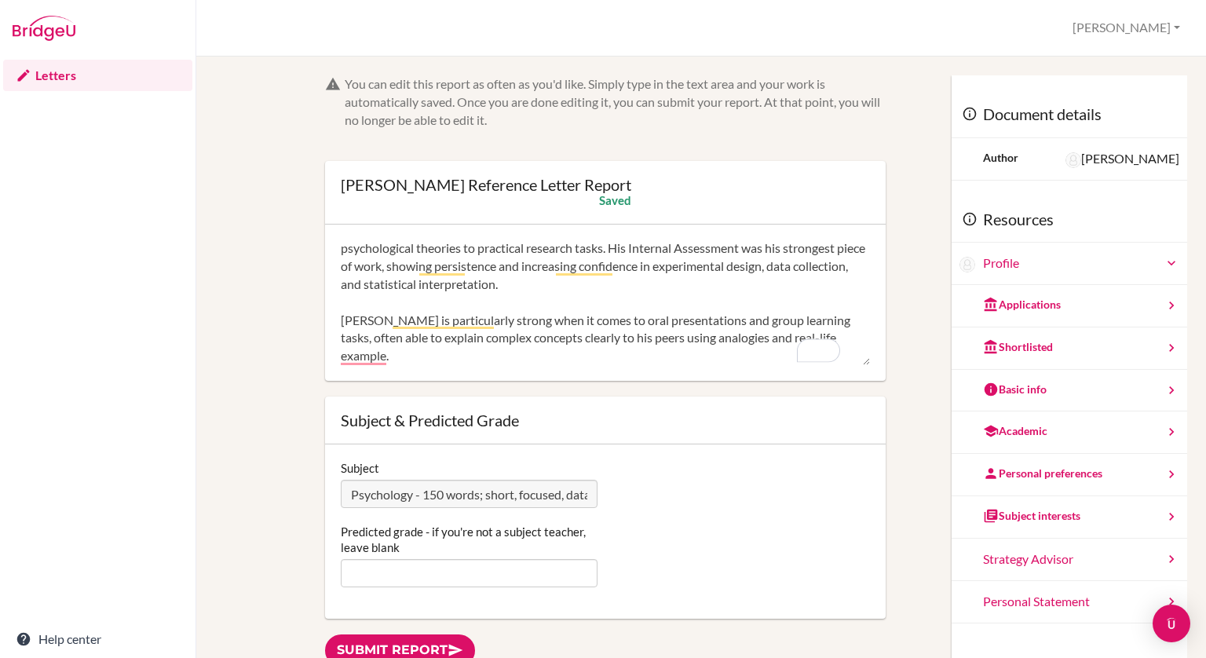
scroll to position [0, 0]
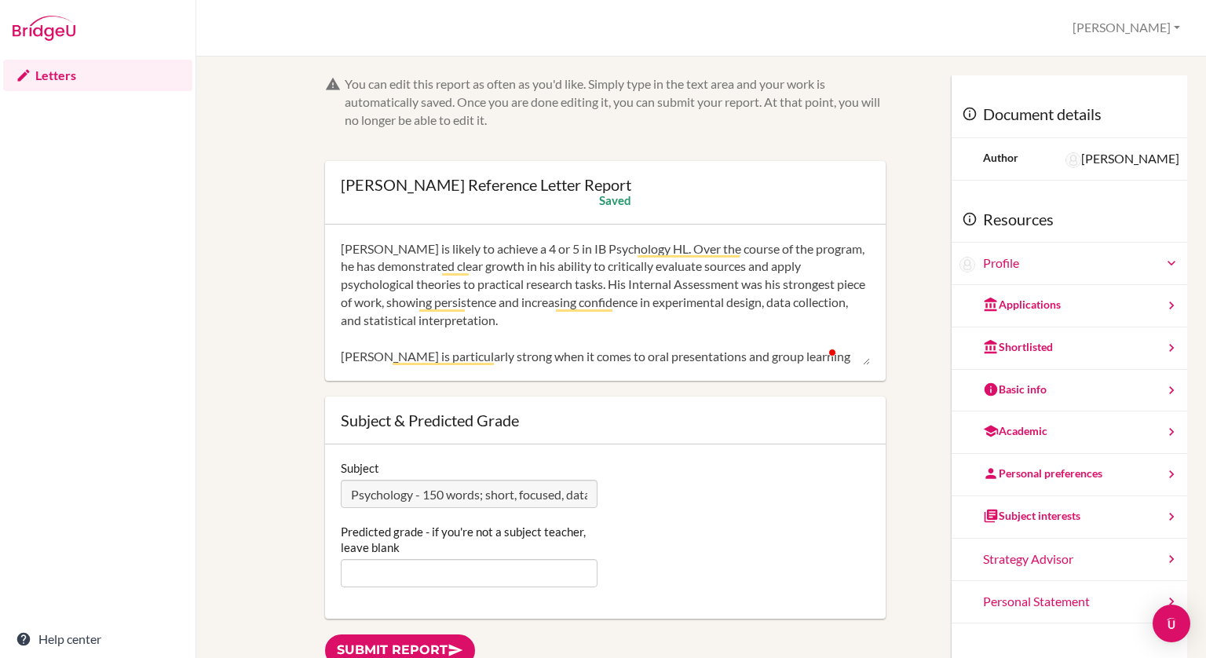
click at [507, 320] on textarea "Joshua is likely to achieve a 4 or 5 in IB Psychology HL. Over the course of th…" at bounding box center [605, 303] width 529 height 126
click at [389, 245] on textarea "Joshua is likely to achieve a 4 or 5 in IB Psychology HL. Over the course of th…" at bounding box center [605, 303] width 529 height 126
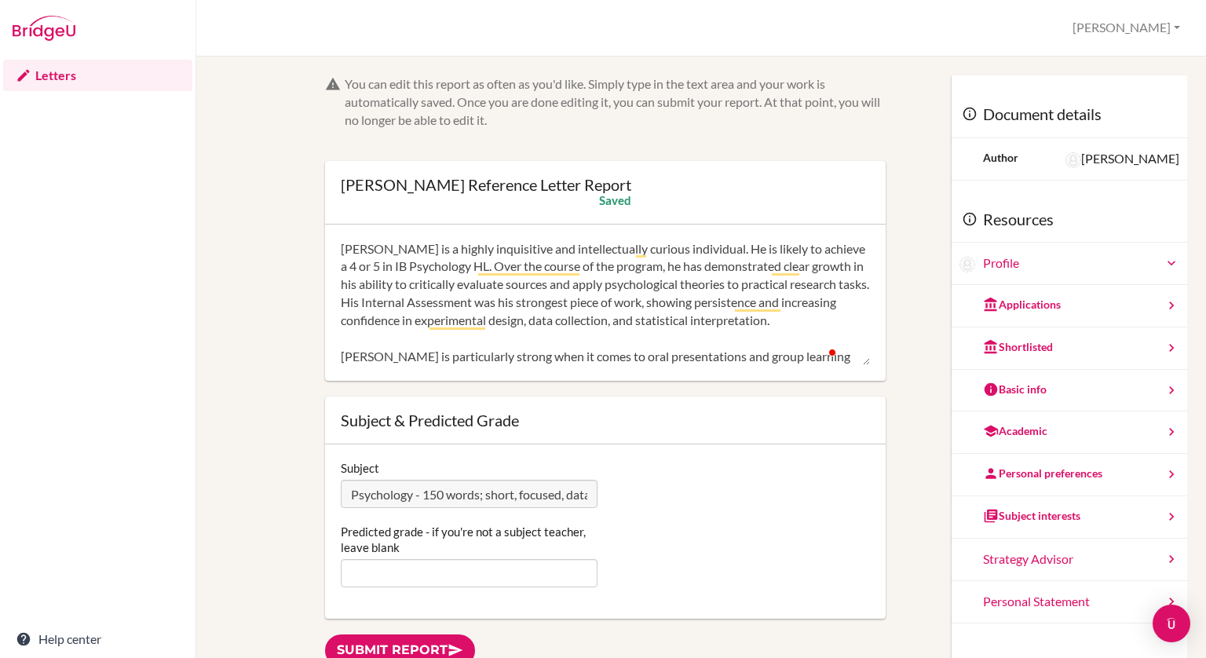
click at [405, 274] on textarea "Joshua is a highly inquisitive and intellectually curious individual. He is lik…" at bounding box center [605, 303] width 529 height 126
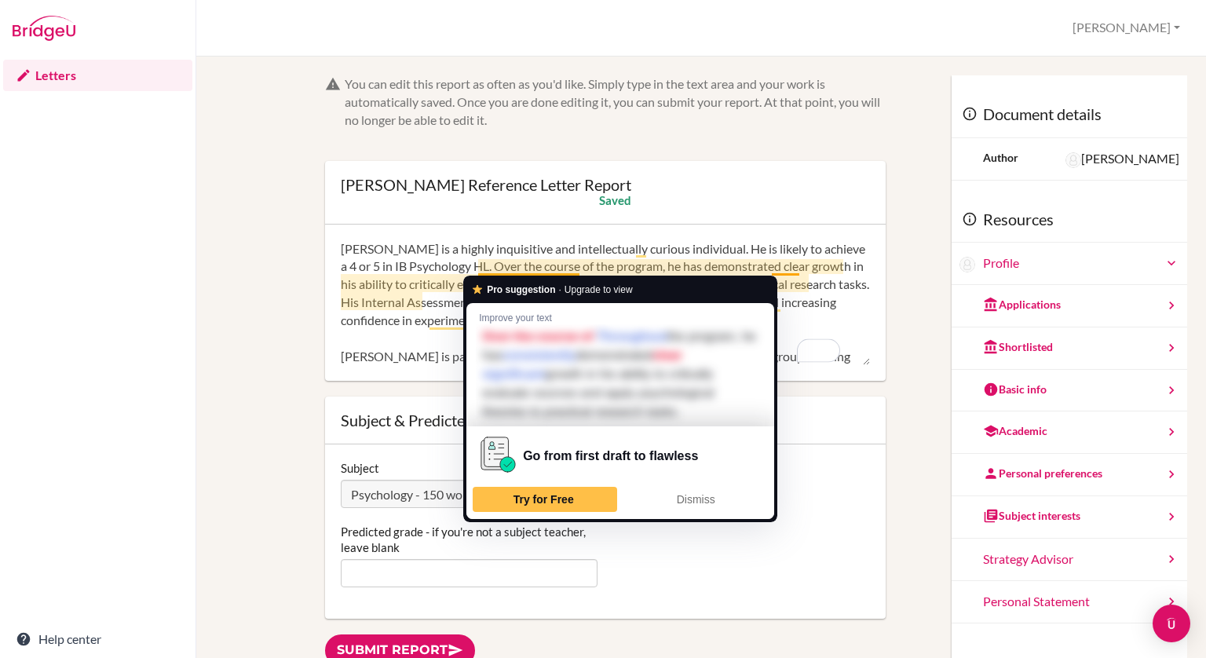
drag, startPoint x: 669, startPoint y: 263, endPoint x: 492, endPoint y: 265, distance: 176.7
click at [492, 265] on textarea "Joshua is a highly inquisitive and intellectually curious individual. He is lik…" at bounding box center [605, 303] width 529 height 126
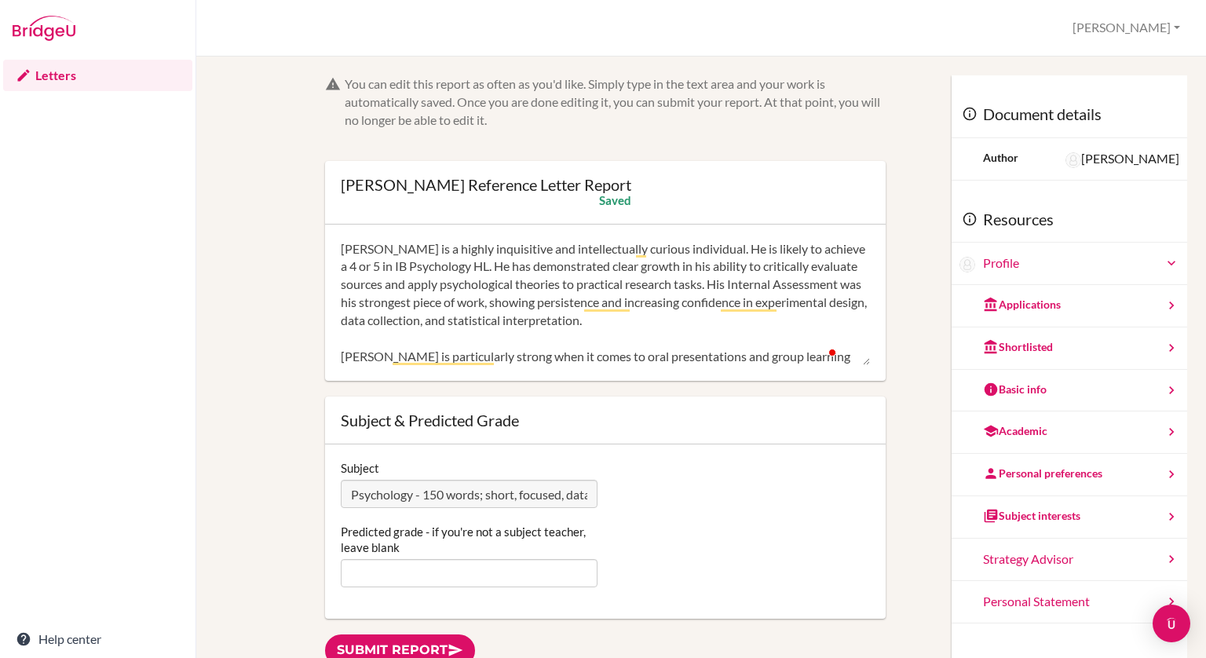
click at [582, 301] on textarea "Joshua is a highly inquisitive and intellectually curious individual. He is lik…" at bounding box center [605, 303] width 529 height 126
click at [790, 327] on textarea "Joshua is a highly inquisitive and intellectually curious individual. He is lik…" at bounding box center [605, 303] width 529 height 126
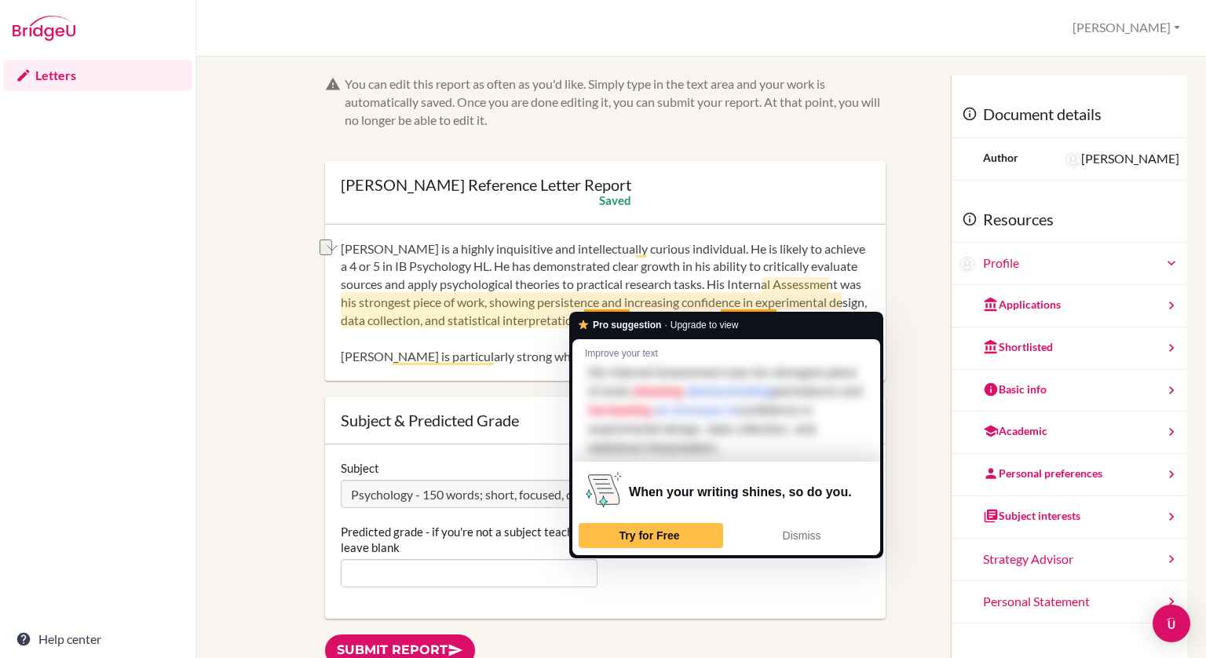
drag, startPoint x: 719, startPoint y: 299, endPoint x: 631, endPoint y: 298, distance: 87.2
click at [631, 298] on textarea "Joshua is a highly inquisitive and intellectually curious individual. He is lik…" at bounding box center [605, 303] width 529 height 126
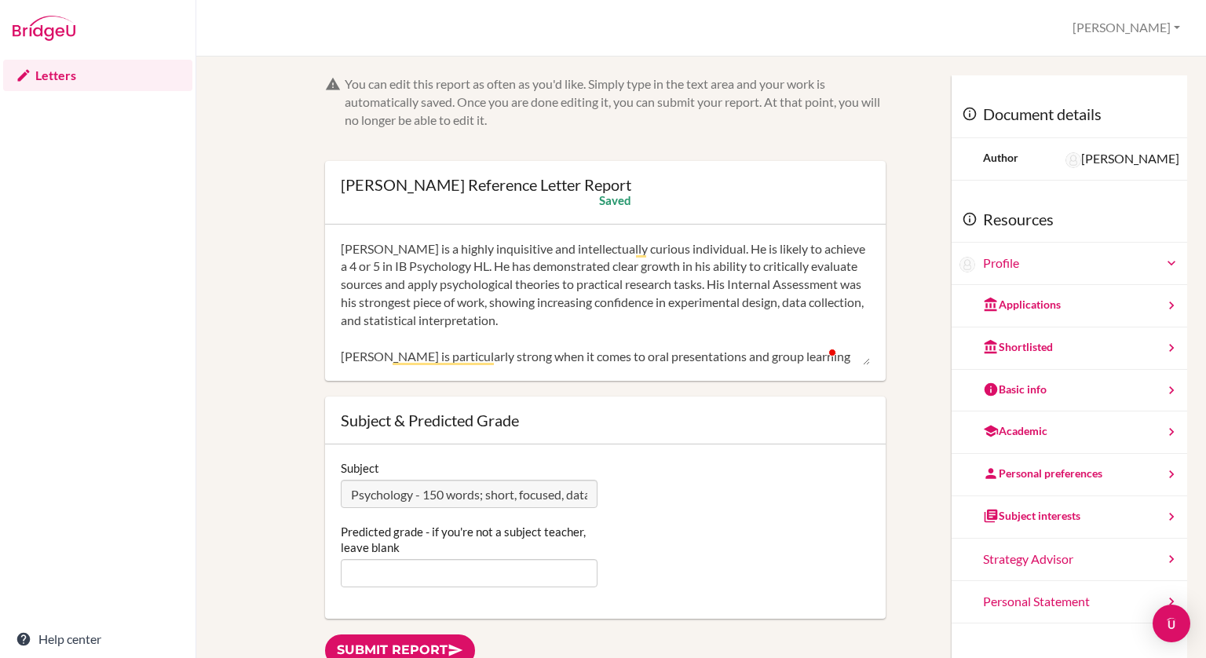
drag, startPoint x: 750, startPoint y: 302, endPoint x: 682, endPoint y: 305, distance: 68.4
click at [682, 305] on textarea "Joshua is a highly inquisitive and intellectually curious individual. He is lik…" at bounding box center [605, 303] width 529 height 126
click at [689, 305] on textarea "Joshua is a highly inquisitive and intellectually curious individual. He is lik…" at bounding box center [605, 303] width 529 height 126
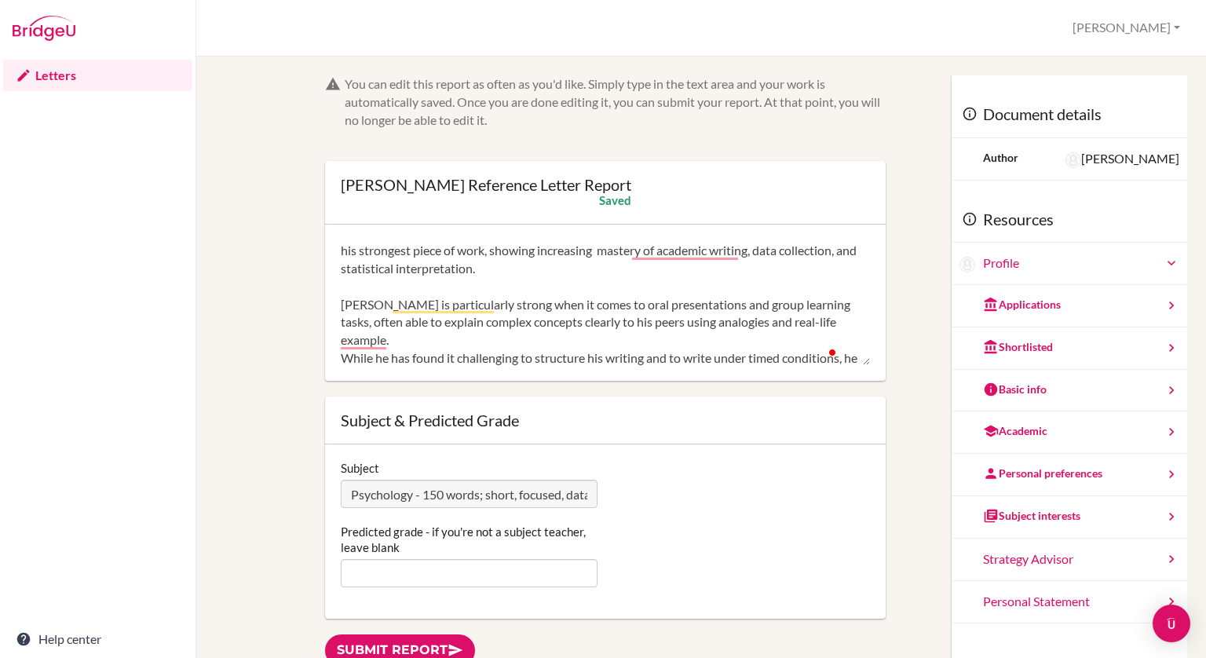
scroll to position [70, 0]
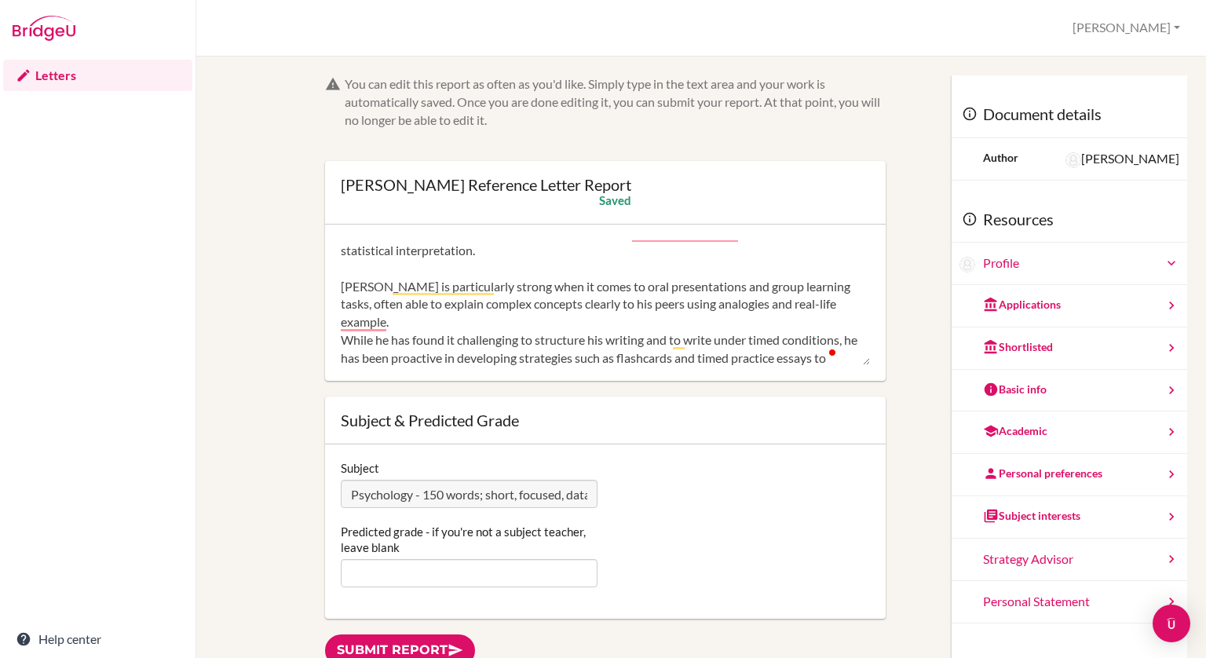
click at [386, 320] on textarea "Joshua is a highly inquisitive and intellectually curious individual. He is lik…" at bounding box center [605, 303] width 529 height 126
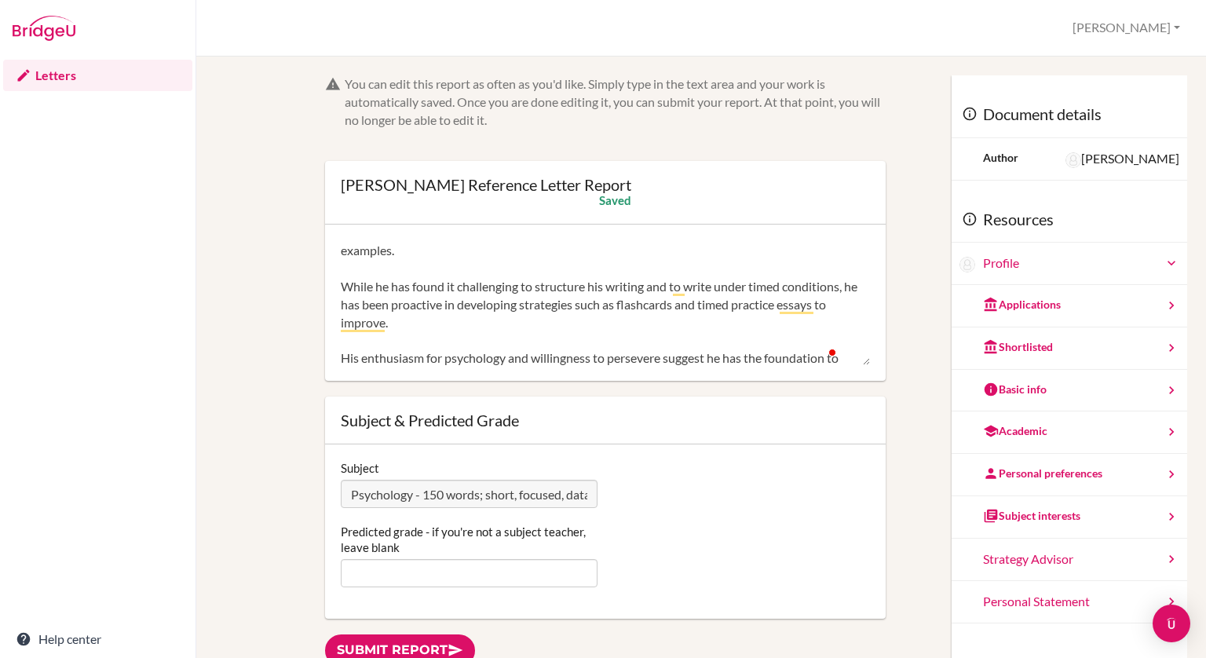
scroll to position [160, 0]
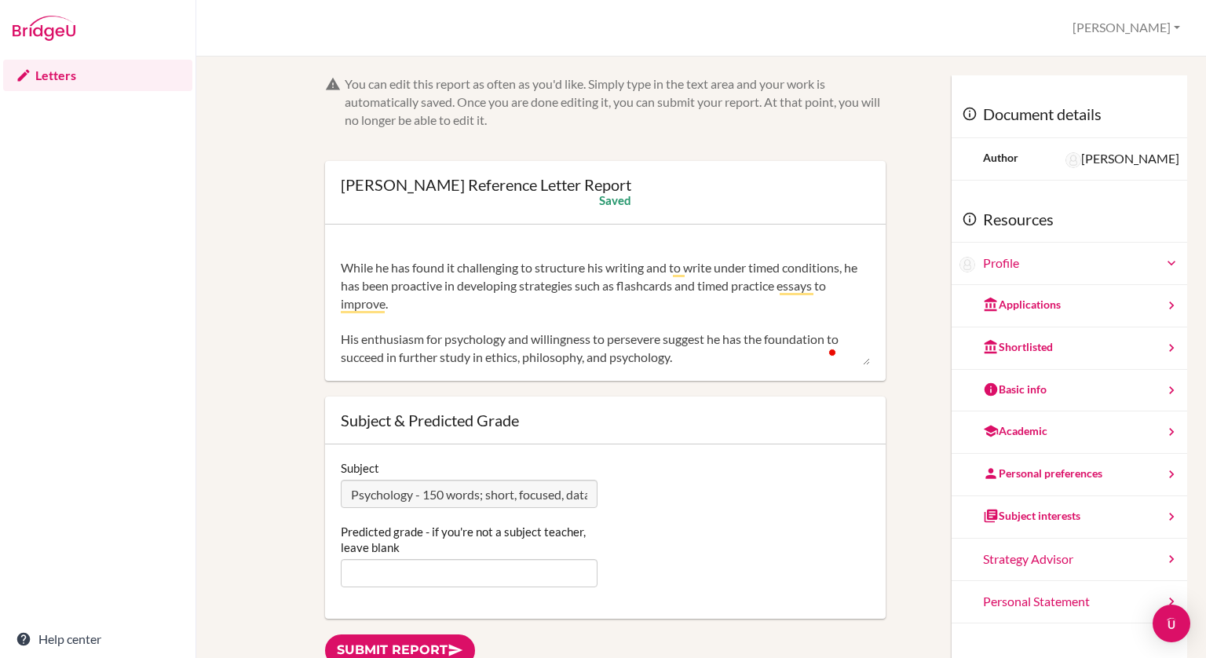
drag, startPoint x: 492, startPoint y: 302, endPoint x: 431, endPoint y: 288, distance: 62.9
click at [431, 288] on textarea "Joshua is a highly inquisitive and intellectually curious individual. He is lik…" at bounding box center [605, 303] width 529 height 126
click at [446, 289] on textarea "Joshua is a highly inquisitive and intellectually curious individual. He is lik…" at bounding box center [605, 303] width 529 height 126
click at [496, 354] on textarea "Joshua is a highly inquisitive and intellectually curious individual. He is lik…" at bounding box center [605, 303] width 529 height 126
drag, startPoint x: 701, startPoint y: 354, endPoint x: 353, endPoint y: 329, distance: 348.8
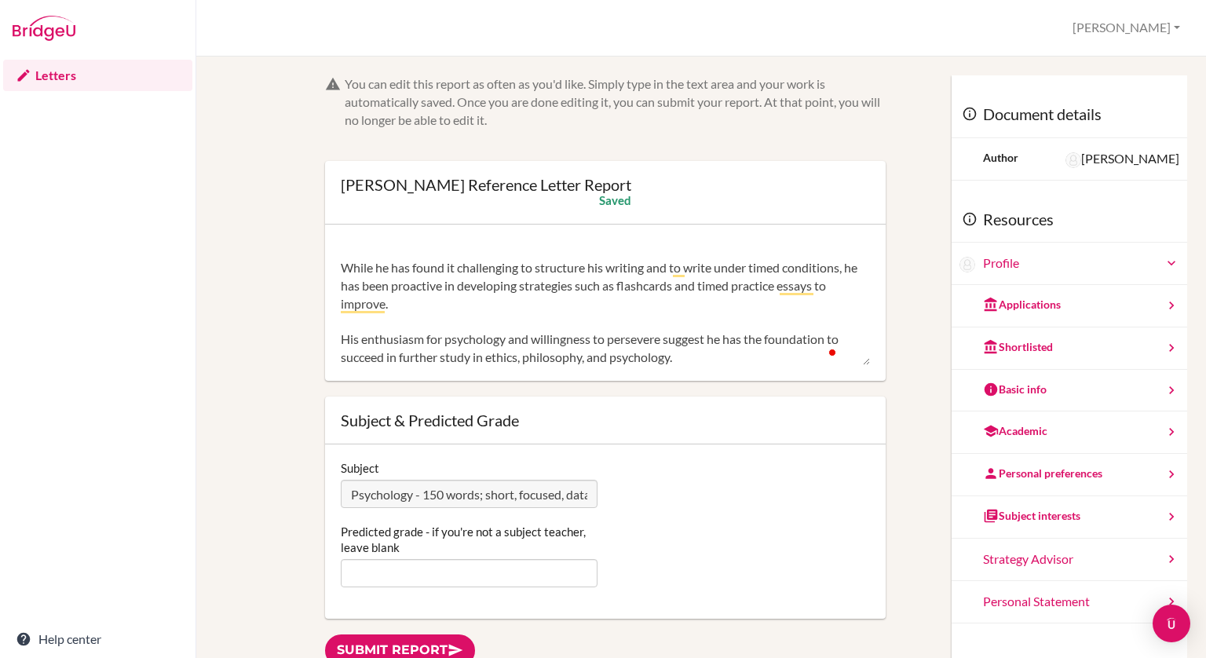
click at [353, 329] on textarea "Joshua is a highly inquisitive and intellectually curious individual. He is lik…" at bounding box center [605, 303] width 529 height 126
click at [352, 342] on textarea "Joshua is a highly inquisitive and intellectually curious individual. He is lik…" at bounding box center [605, 303] width 529 height 126
click at [353, 342] on textarea "Joshua is a highly inquisitive and intellectually curious individual. He is lik…" at bounding box center [605, 303] width 529 height 126
click at [355, 342] on textarea "Joshua is a highly inquisitive and intellectually curious individual. He is lik…" at bounding box center [605, 303] width 529 height 126
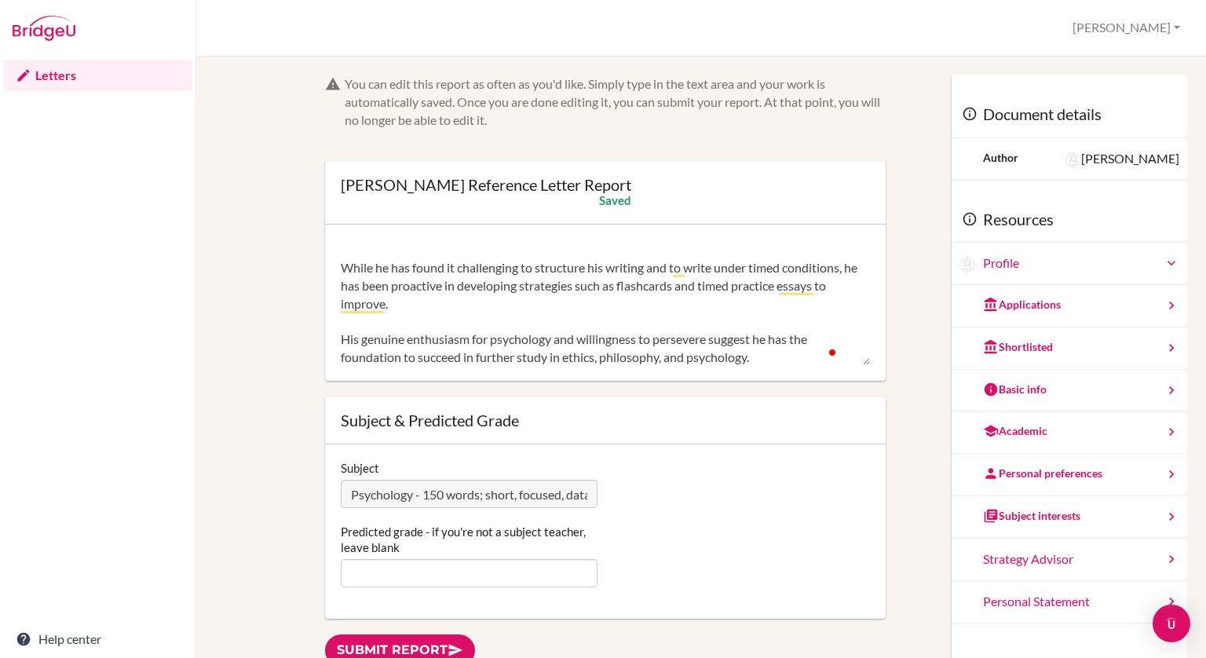
click at [671, 326] on textarea "Joshua is a highly inquisitive and intellectually curious individual. He is lik…" at bounding box center [605, 303] width 529 height 126
click at [536, 338] on textarea "Joshua is a highly inquisitive and intellectually curious individual. He is lik…" at bounding box center [605, 303] width 529 height 126
click at [570, 364] on textarea "Joshua is a highly inquisitive and intellectually curious individual. He is lik…" at bounding box center [605, 303] width 529 height 126
drag, startPoint x: 766, startPoint y: 356, endPoint x: 553, endPoint y: 360, distance: 212.9
click at [553, 360] on textarea "Joshua is a highly inquisitive and intellectually curious individual. He is lik…" at bounding box center [605, 303] width 529 height 126
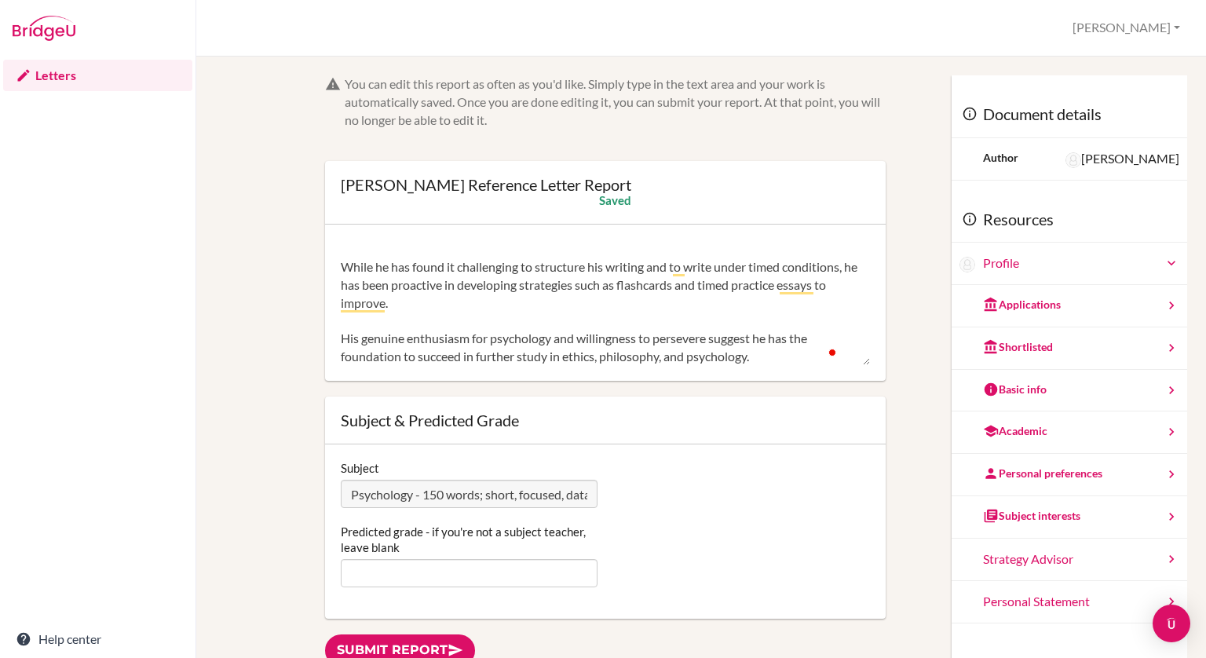
click at [553, 360] on textarea "Joshua is a highly inquisitive and intellectually curious individual. He is lik…" at bounding box center [605, 303] width 529 height 126
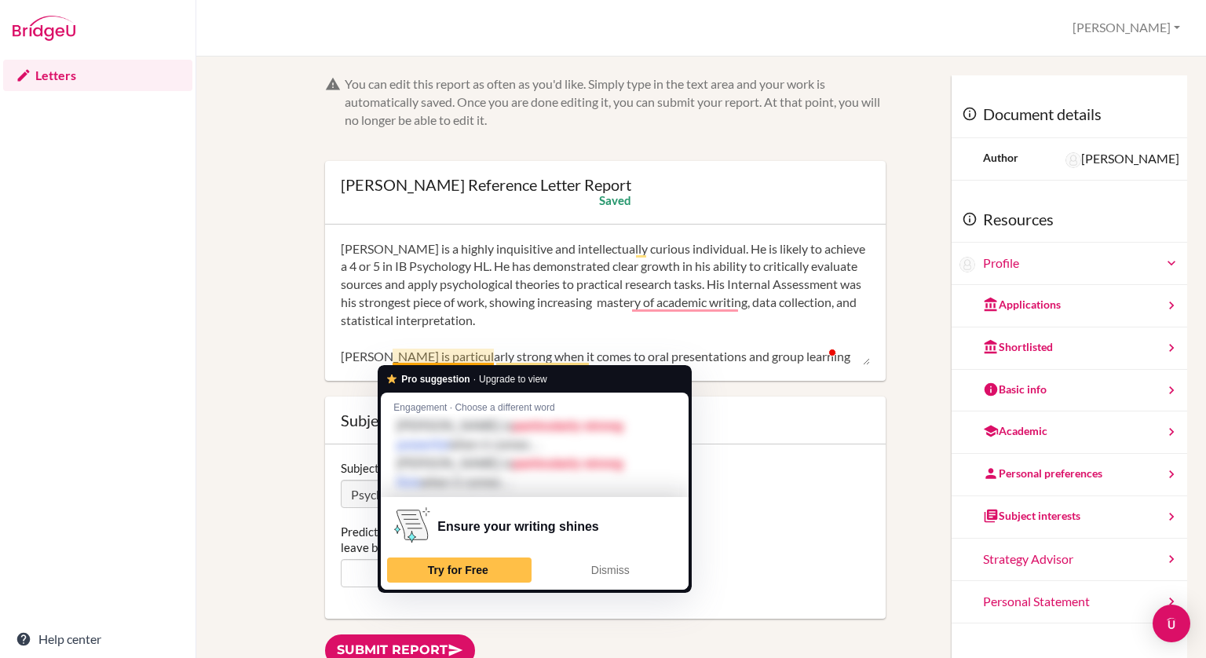
click at [471, 350] on textarea "Joshua is a highly inquisitive and intellectually curious individual. He is lik…" at bounding box center [605, 303] width 529 height 126
click at [440, 335] on textarea "Joshua is a highly inquisitive and intellectually curious individual. He is lik…" at bounding box center [605, 303] width 529 height 126
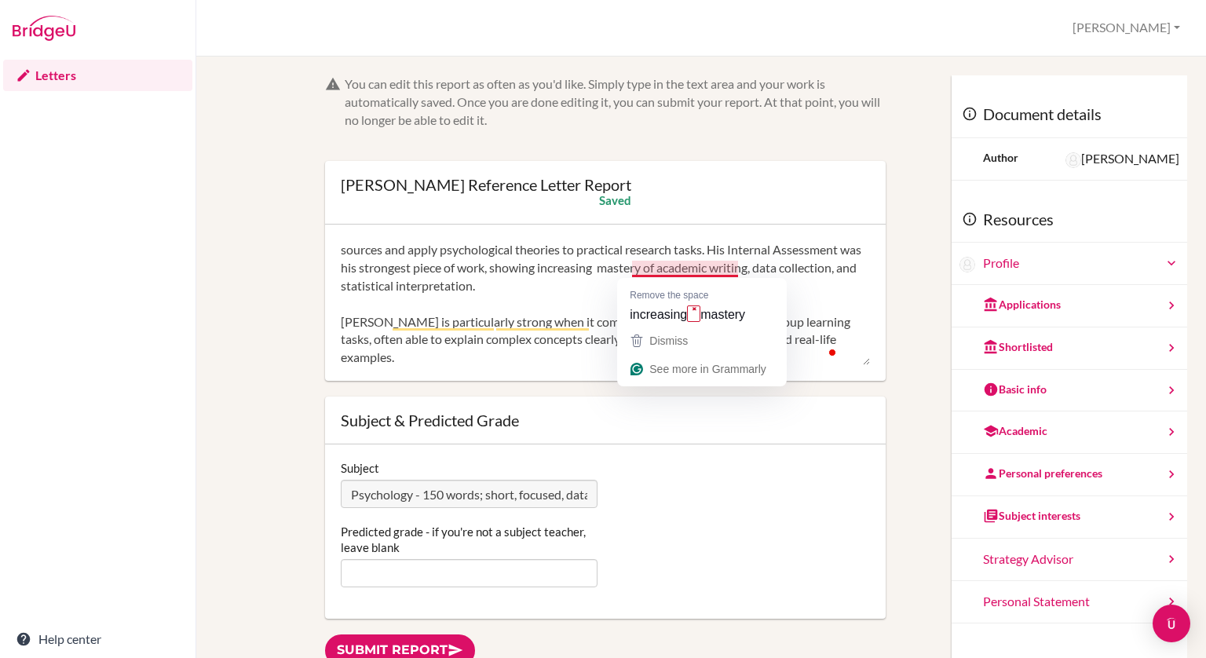
click at [684, 270] on textarea "Joshua is a highly inquisitive and intellectually curious individual. He is lik…" at bounding box center [605, 303] width 529 height 126
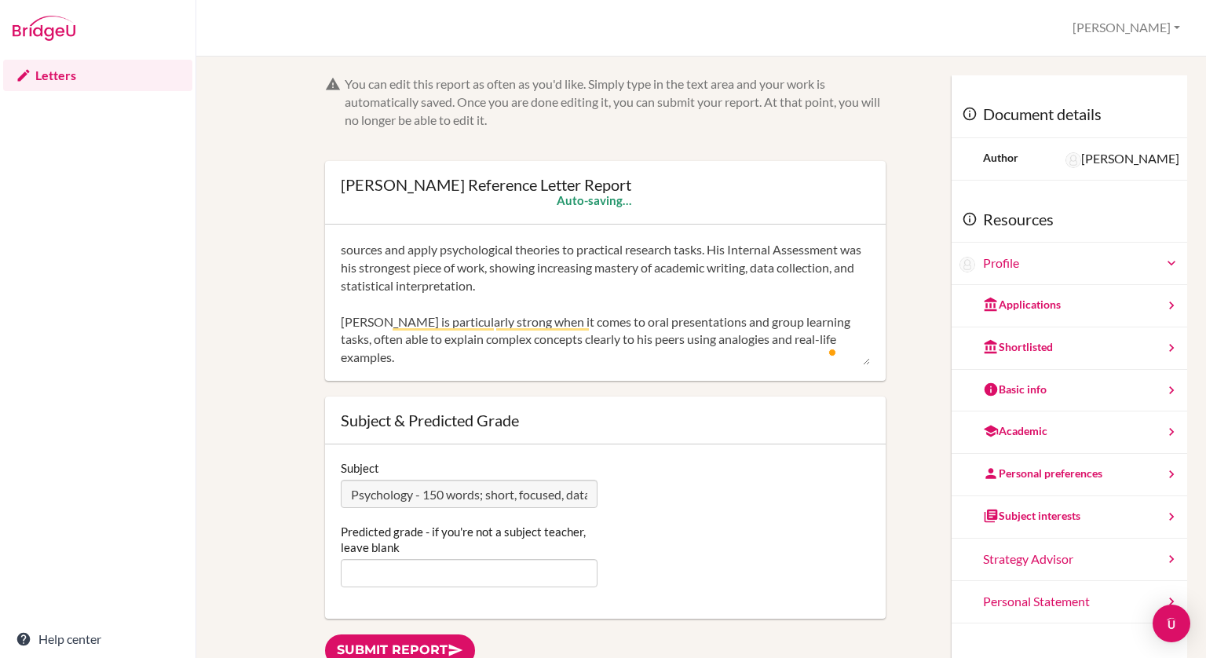
click at [543, 258] on textarea "Joshua is a highly inquisitive and intellectually curious individual. He is lik…" at bounding box center [605, 303] width 529 height 126
click at [490, 272] on textarea "Joshua is a highly inquisitive and intellectually curious individual. He is lik…" at bounding box center [605, 303] width 529 height 126
click at [401, 311] on textarea "Joshua is a highly inquisitive and intellectually curious individual. He is lik…" at bounding box center [605, 303] width 529 height 126
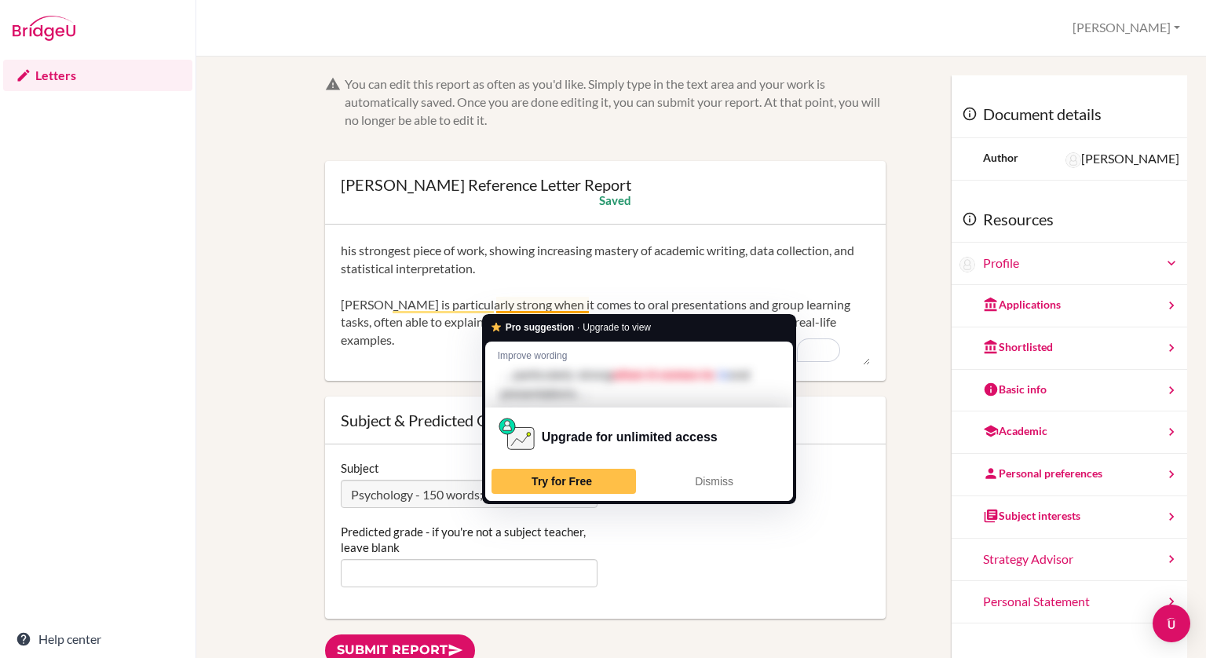
click at [542, 309] on textarea "Joshua is a highly inquisitive and intellectually curious individual. He is lik…" at bounding box center [605, 303] width 529 height 126
click at [421, 324] on textarea "Joshua is a highly inquisitive and intellectually curious individual. He is lik…" at bounding box center [605, 303] width 529 height 126
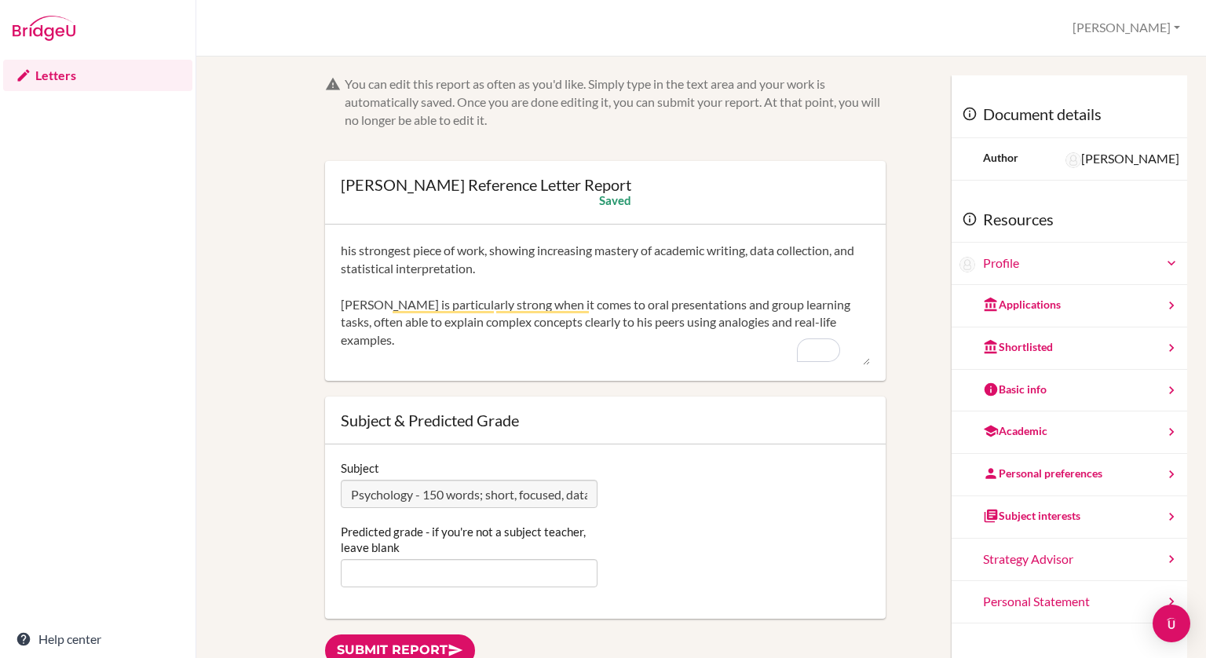
click at [391, 329] on textarea "Joshua is a highly inquisitive and intellectually curious individual. He is lik…" at bounding box center [605, 303] width 529 height 126
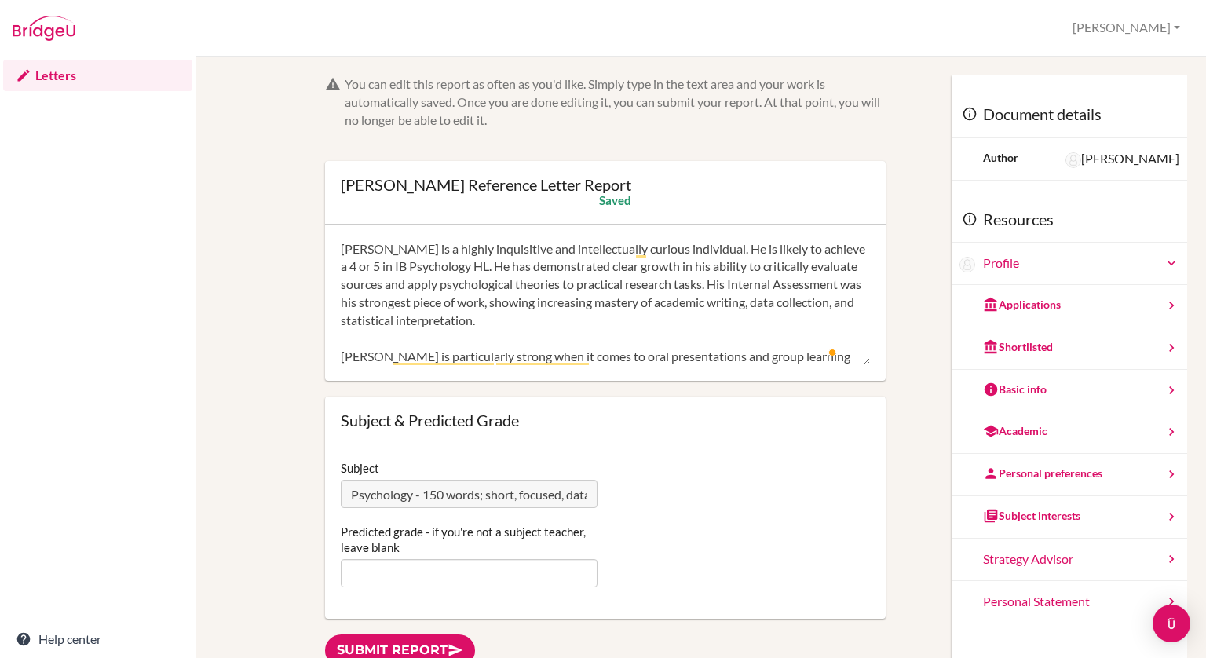
click at [709, 270] on textarea "Joshua is a highly inquisitive and intellectually curious individual. He is lik…" at bounding box center [605, 303] width 529 height 126
drag, startPoint x: 477, startPoint y: 263, endPoint x: 694, endPoint y: 236, distance: 218.5
click at [694, 236] on div "Joshua is a highly inquisitive and intellectually curious individual. He is lik…" at bounding box center [605, 303] width 561 height 157
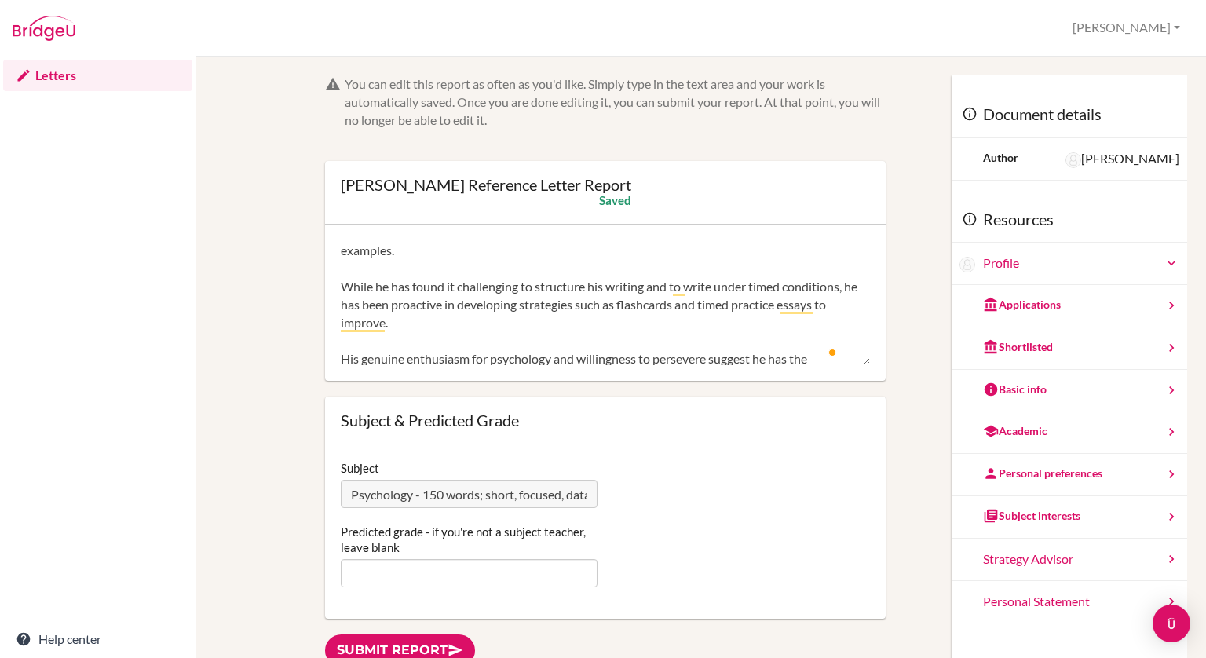
click at [774, 310] on textarea "Joshua is a highly inquisitive and intellectually curious individual. He has de…" at bounding box center [605, 303] width 529 height 126
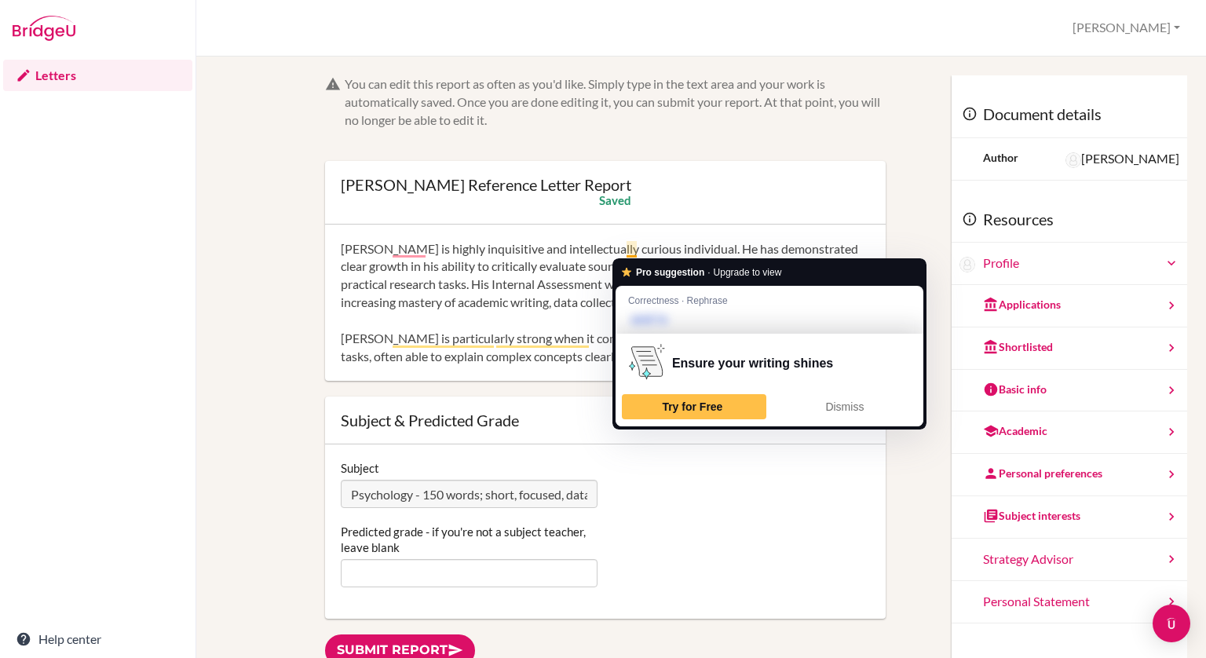
drag, startPoint x: 682, startPoint y: 247, endPoint x: 628, endPoint y: 251, distance: 54.3
click at [628, 251] on textarea "Joshua is highly inquisitive and intellectually curious individual. He has demo…" at bounding box center [605, 303] width 529 height 126
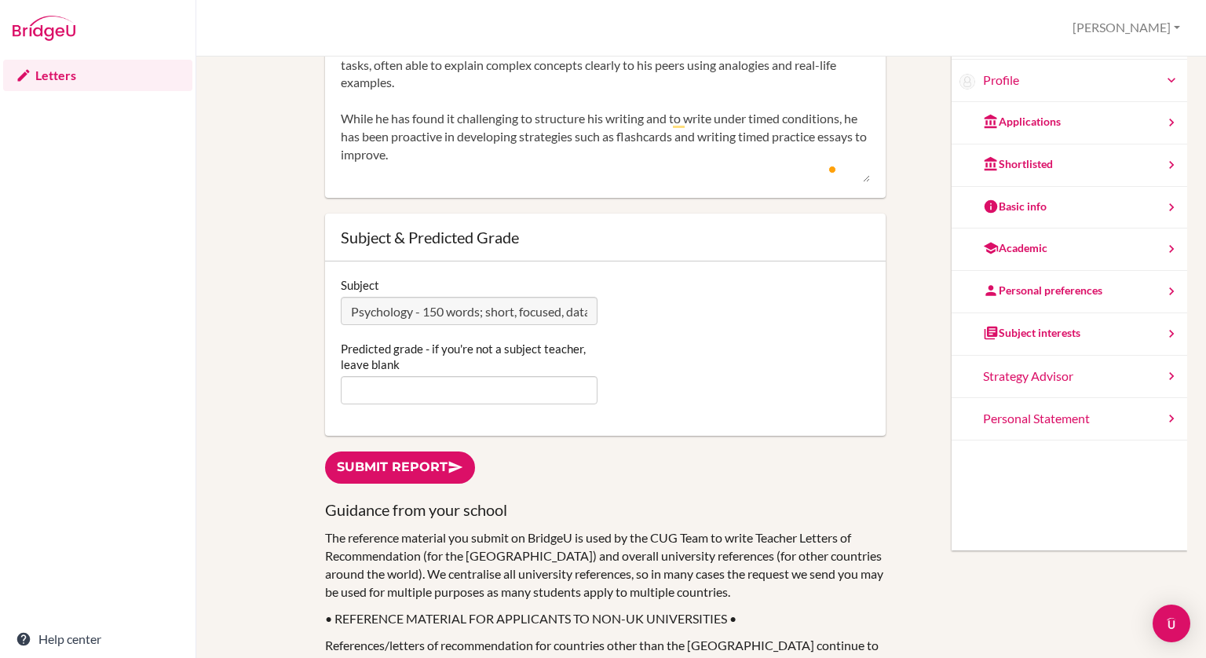
click at [551, 124] on textarea "Joshua is highly inquisitive and intellectually curious. He has demonstrated cl…" at bounding box center [605, 120] width 529 height 126
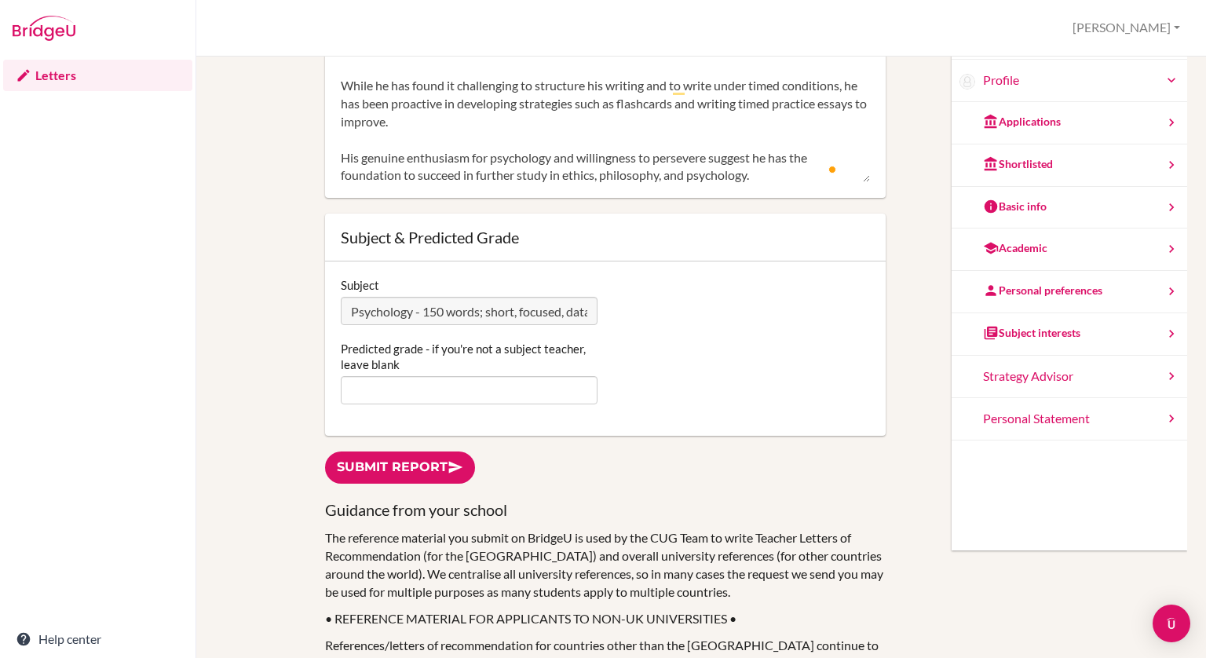
drag, startPoint x: 638, startPoint y: 159, endPoint x: 491, endPoint y: 161, distance: 146.9
click at [491, 161] on textarea "Joshua is highly inquisitive and intellectually curious. He has demonstrated cl…" at bounding box center [605, 120] width 529 height 126
click at [564, 160] on textarea "Joshua is highly inquisitive and intellectually curious. He has demonstrated cl…" at bounding box center [605, 120] width 529 height 126
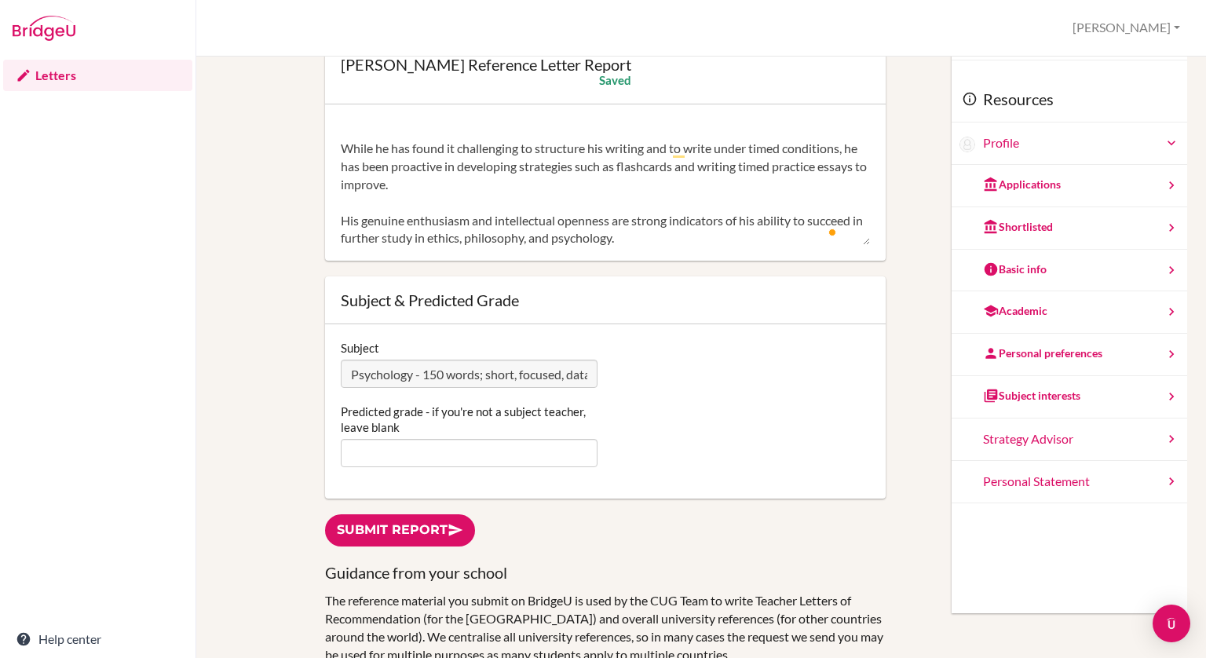
scroll to position [38, 0]
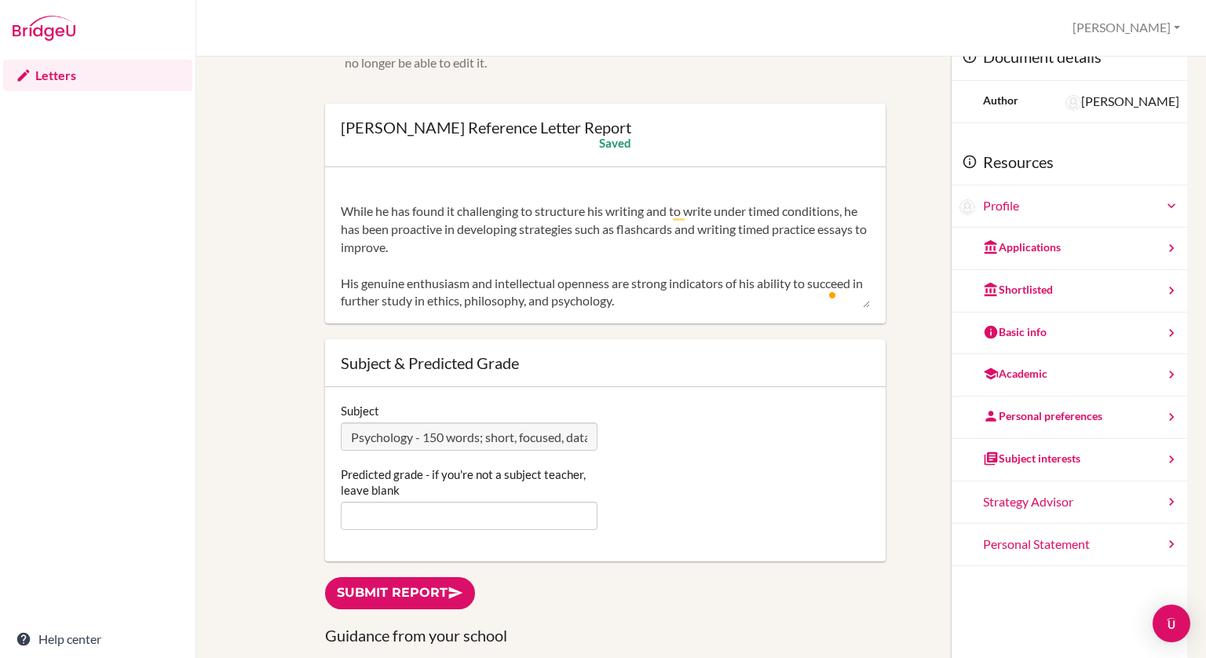
click at [468, 298] on textarea "Joshua is highly inquisitive and intellectually curious. He has demonstrated cl…" at bounding box center [605, 246] width 529 height 126
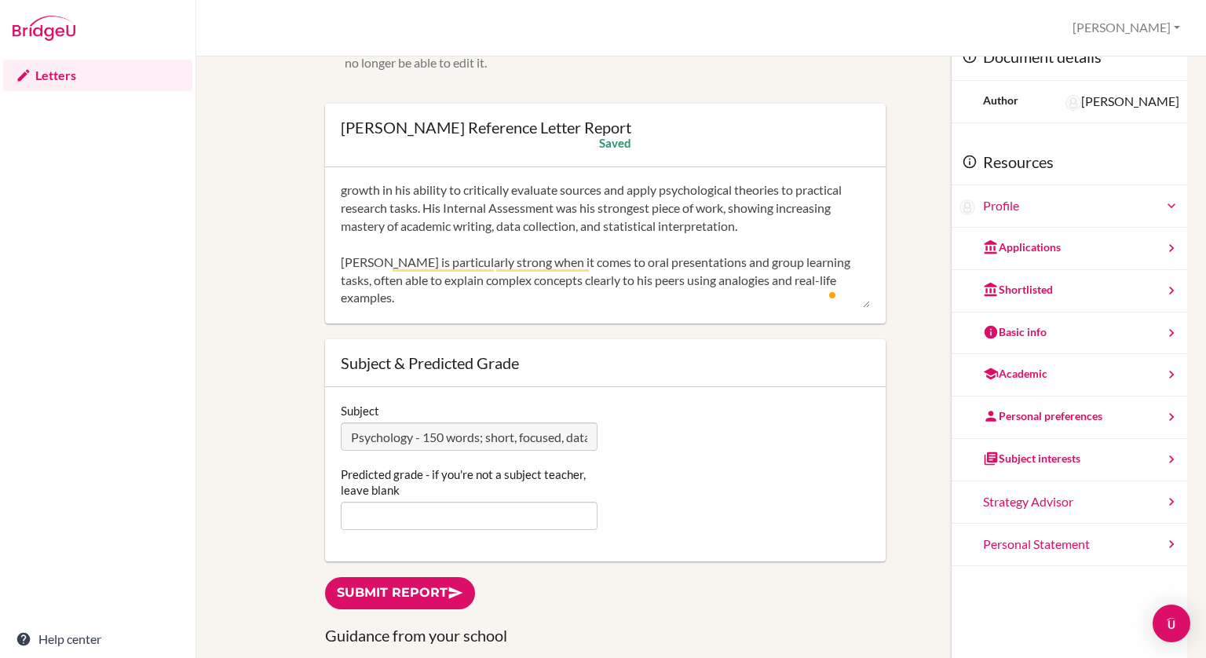
scroll to position [0, 0]
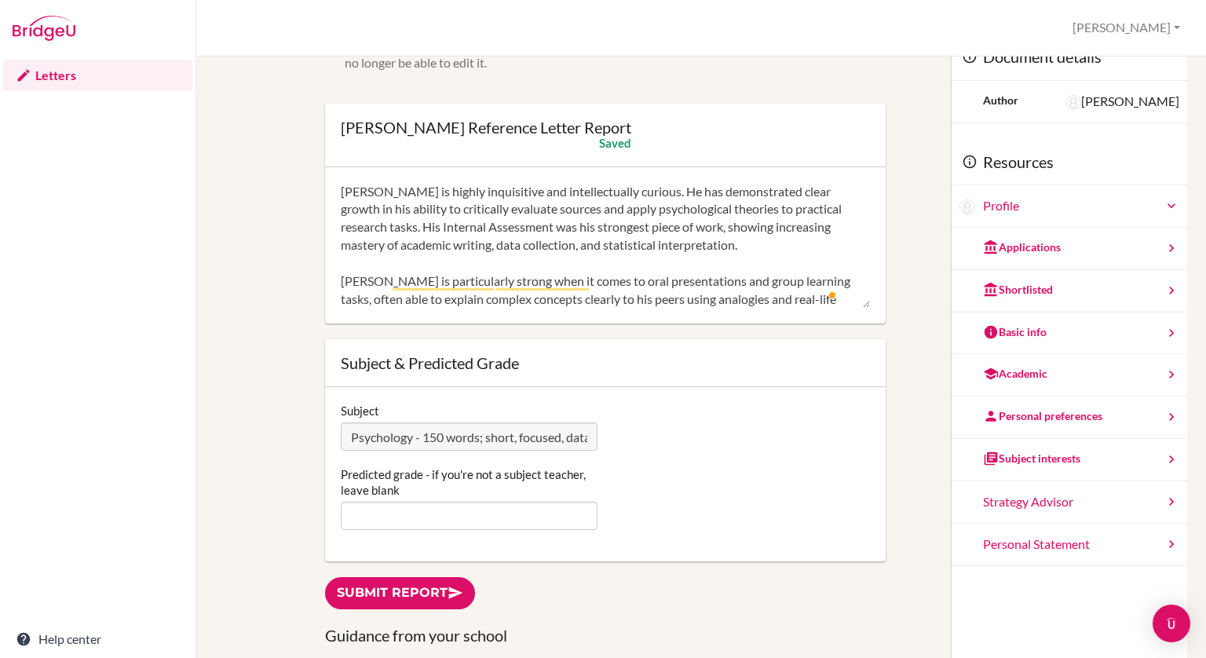
click at [510, 196] on textarea "Joshua is highly inquisitive and intellectually curious. He has demonstrated cl…" at bounding box center [605, 246] width 529 height 126
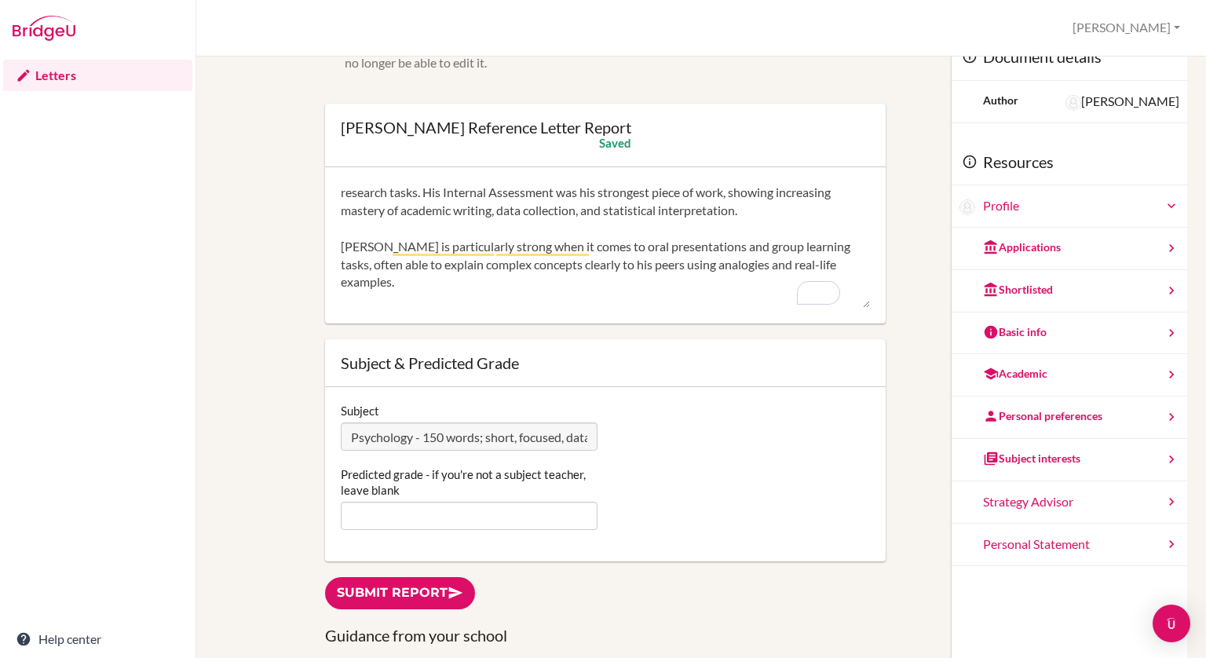
click at [510, 196] on textarea "Joshua is highly inquisitive and intellectually curious. He has demonstrated cl…" at bounding box center [605, 246] width 529 height 126
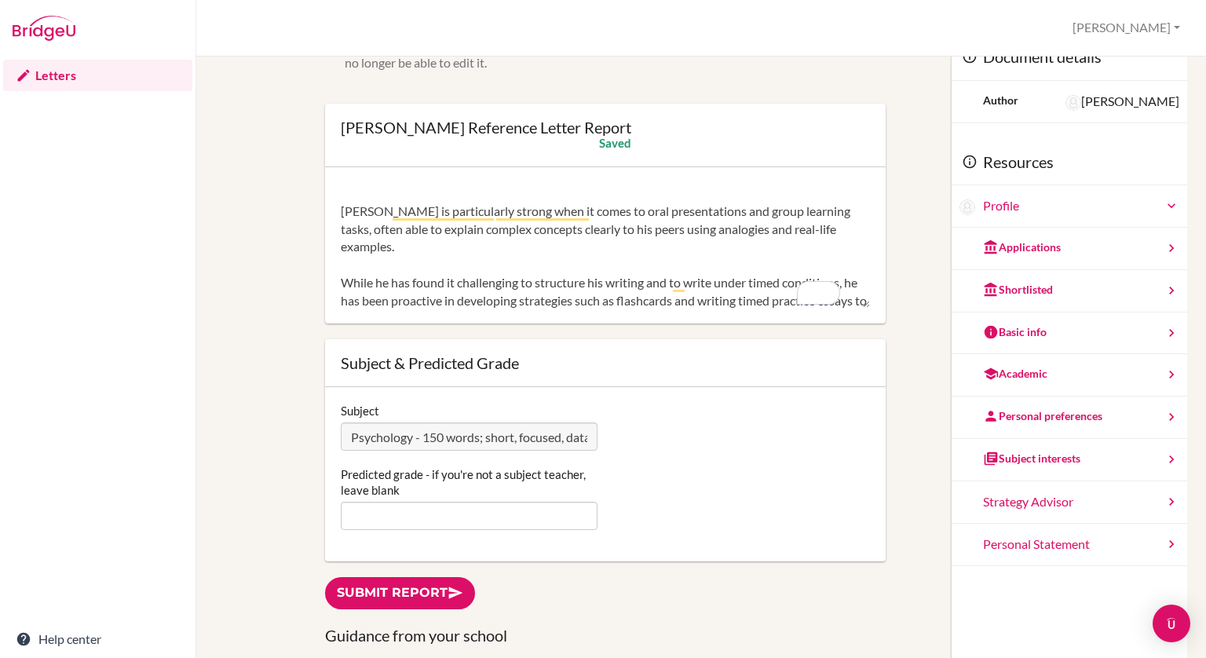
scroll to position [88, 0]
click at [327, 251] on div "Joshua is highly inquisitive and intellectually curious. He has demonstrated cl…" at bounding box center [605, 245] width 561 height 157
click at [399, 221] on textarea "Joshua is highly inquisitive and intellectually curious. He has demonstrated cl…" at bounding box center [605, 246] width 529 height 126
click at [386, 208] on textarea "Joshua is highly inquisitive and intellectually curious. He has demonstrated cl…" at bounding box center [605, 246] width 529 height 126
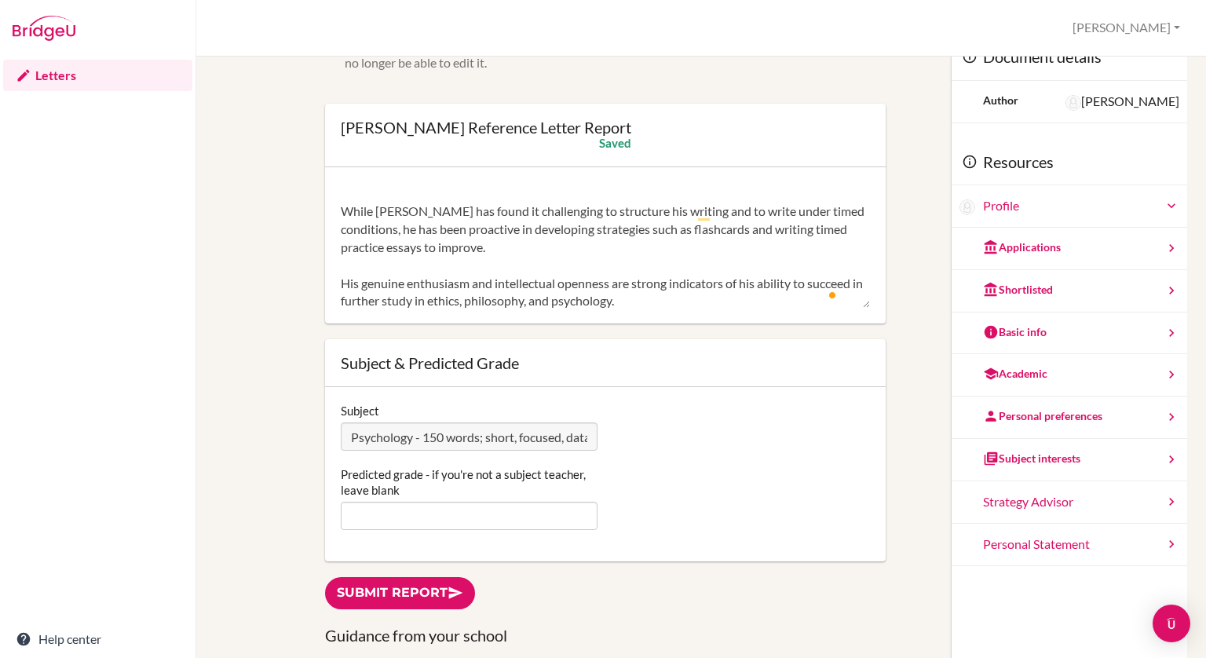
type textarea "Joshua is highly inquisitive and intellectually curious. He has demonstrated cl…"
click at [390, 244] on textarea "Joshua is highly inquisitive and intellectually curious. He has demonstrated cl…" at bounding box center [605, 246] width 529 height 126
click at [865, 99] on form "You can edit this report as often as you'd like. Simply type in the text area a…" at bounding box center [605, 289] width 561 height 543
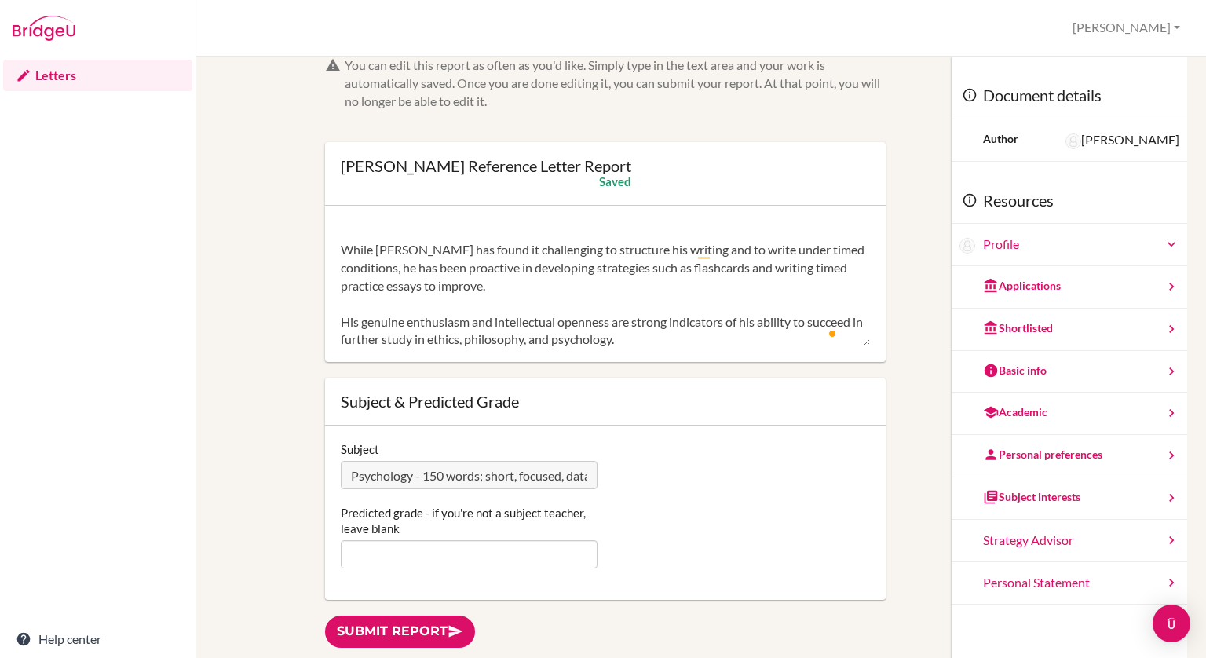
scroll to position [0, 0]
